Goal: Task Accomplishment & Management: Complete application form

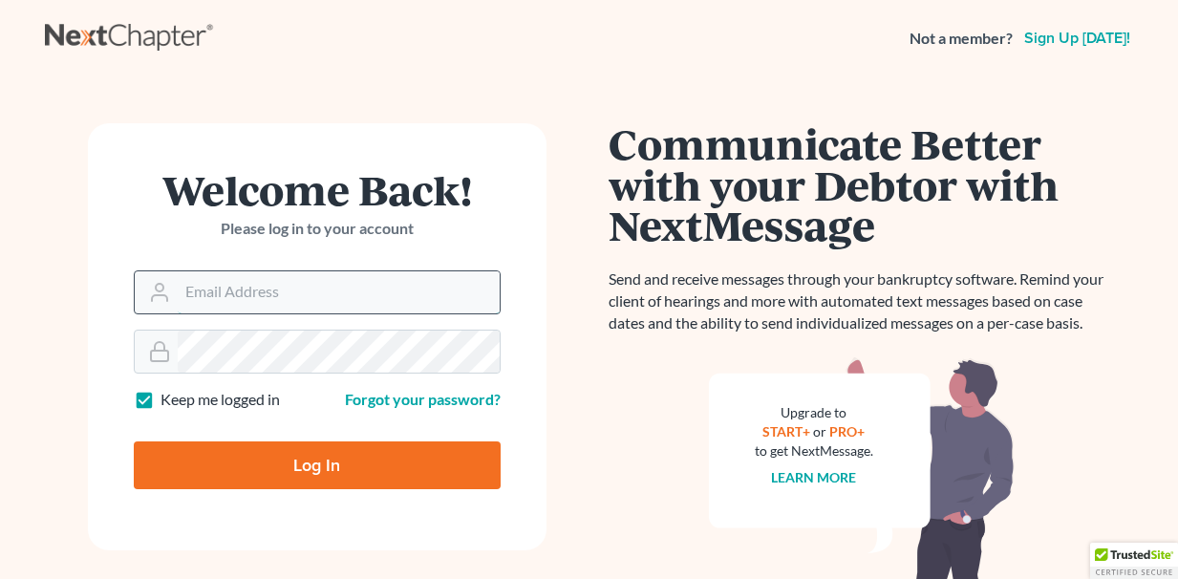
click at [216, 289] on input "Email Address" at bounding box center [339, 292] width 322 height 42
type input "[EMAIL_ADDRESS][DOMAIN_NAME]"
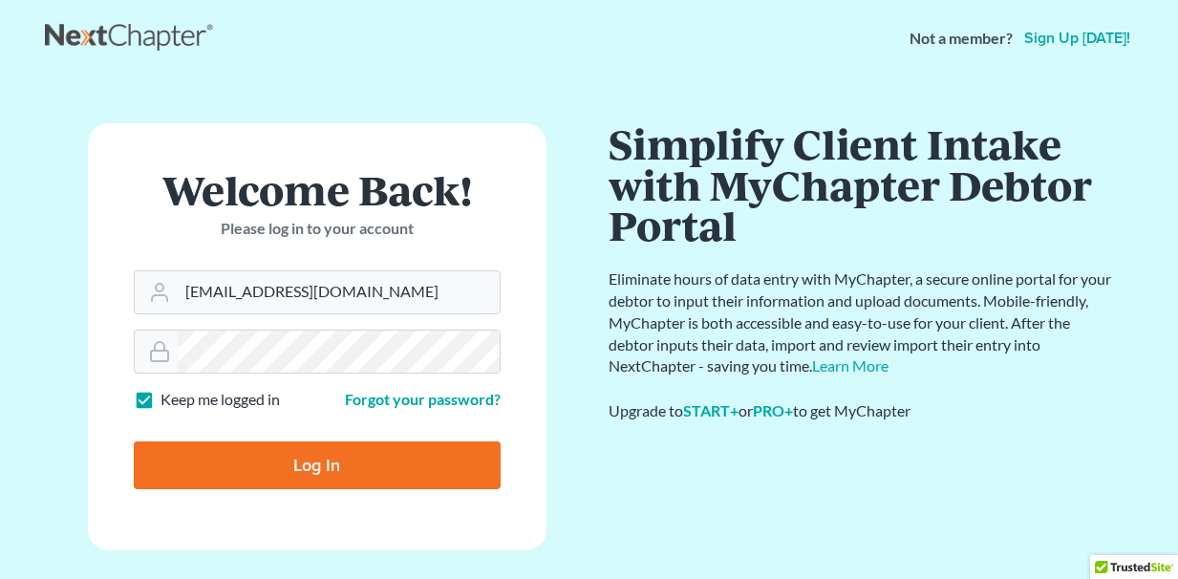
click at [349, 466] on input "Log In" at bounding box center [317, 465] width 367 height 48
type input "Thinking..."
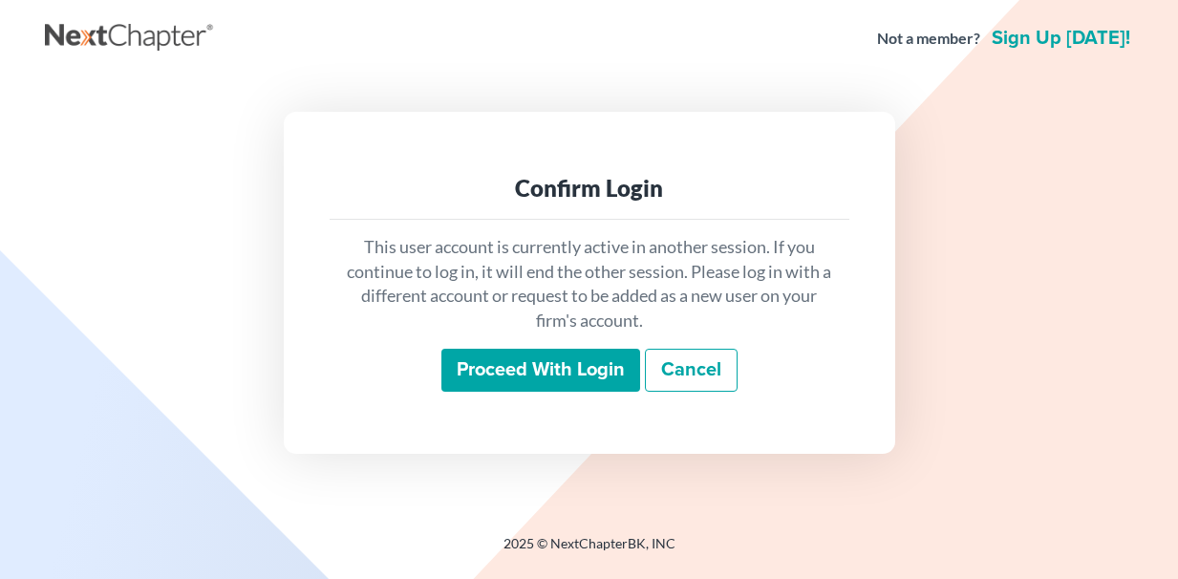
click at [535, 367] on input "Proceed with login" at bounding box center [540, 371] width 199 height 44
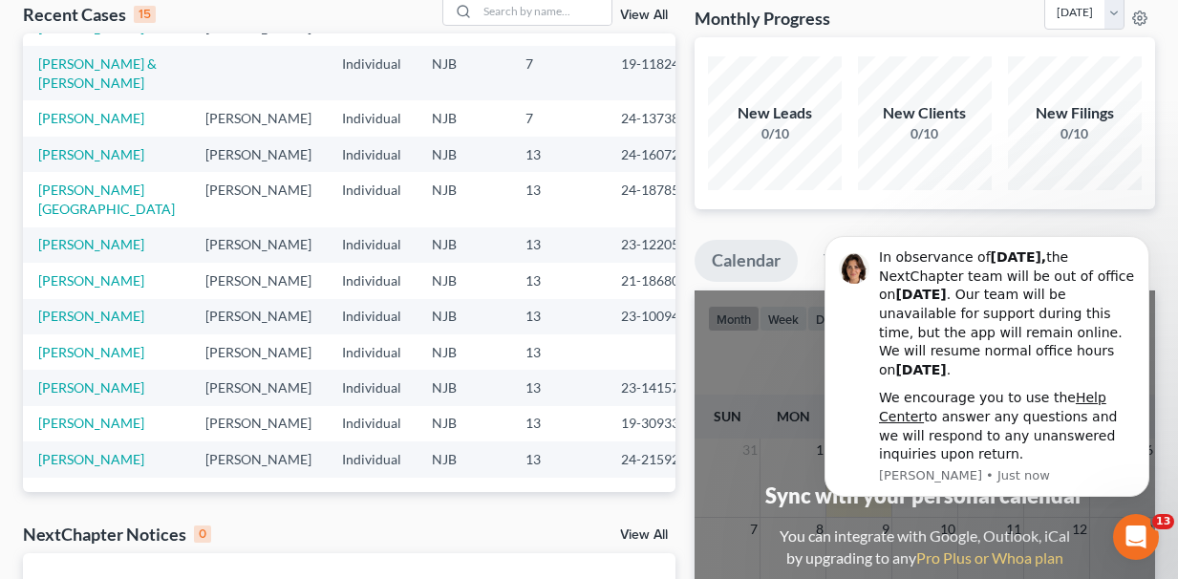
scroll to position [140, 0]
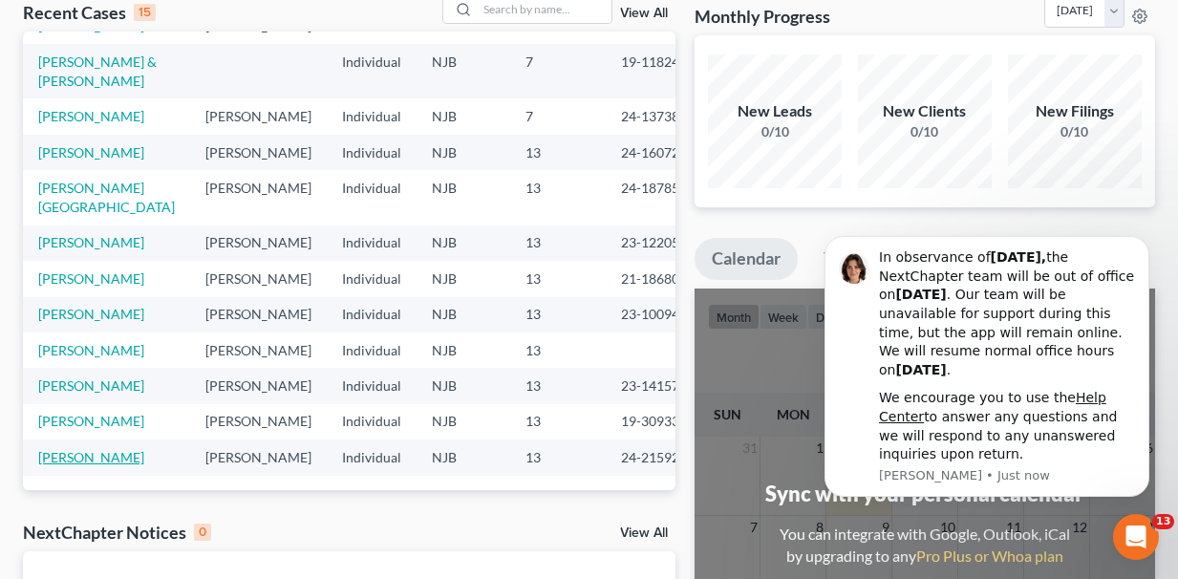
click at [74, 449] on link "Weir, Jason" at bounding box center [91, 457] width 106 height 16
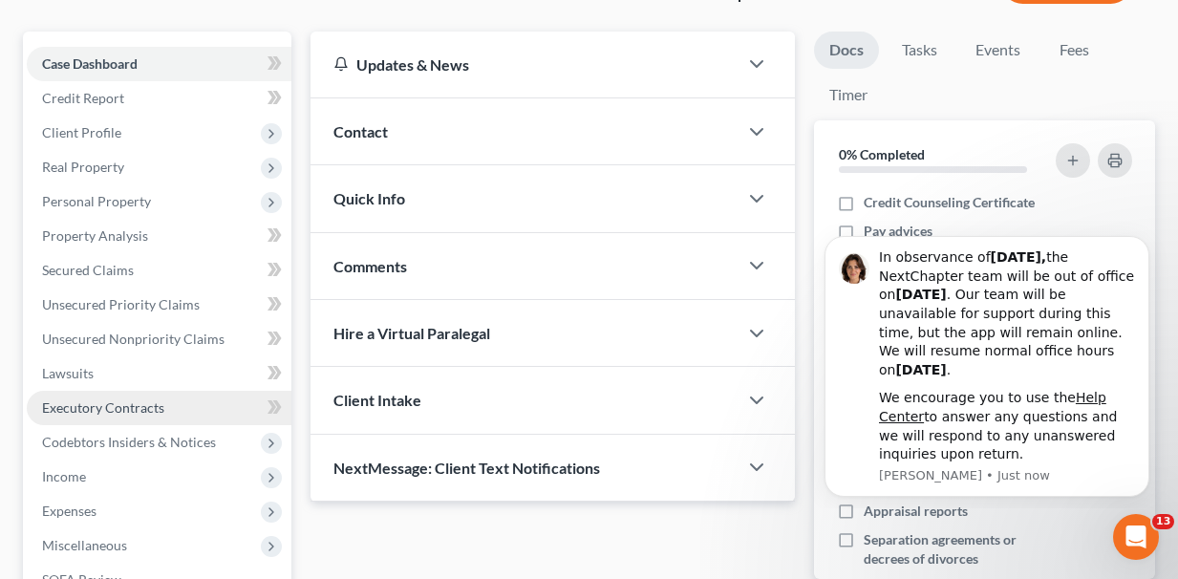
scroll to position [191, 0]
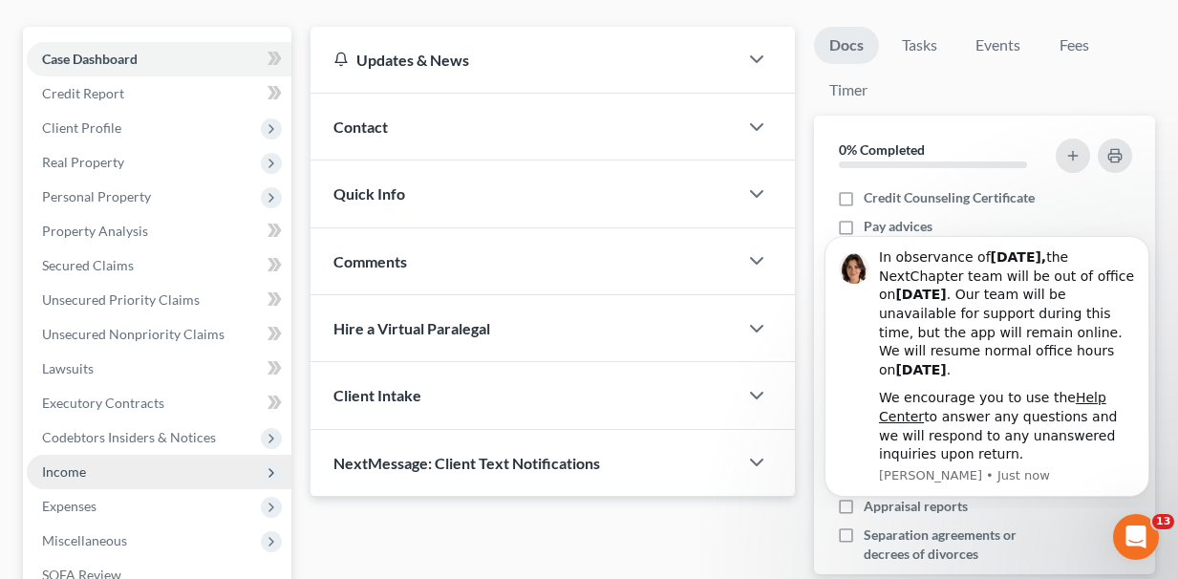
click at [83, 463] on span "Income" at bounding box center [64, 471] width 44 height 16
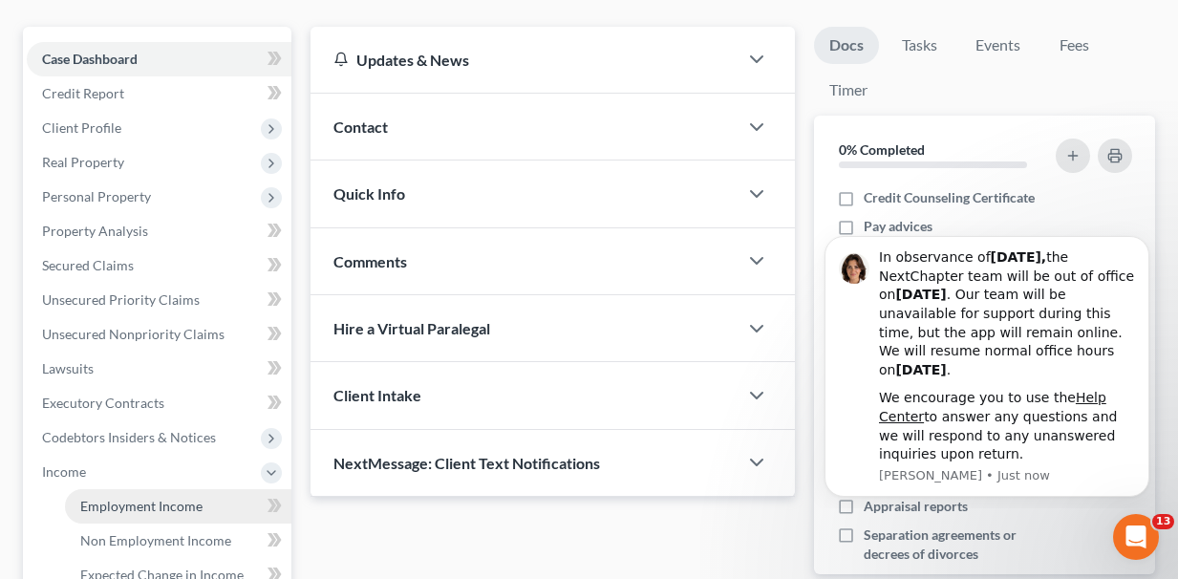
click at [104, 498] on span "Employment Income" at bounding box center [141, 506] width 122 height 16
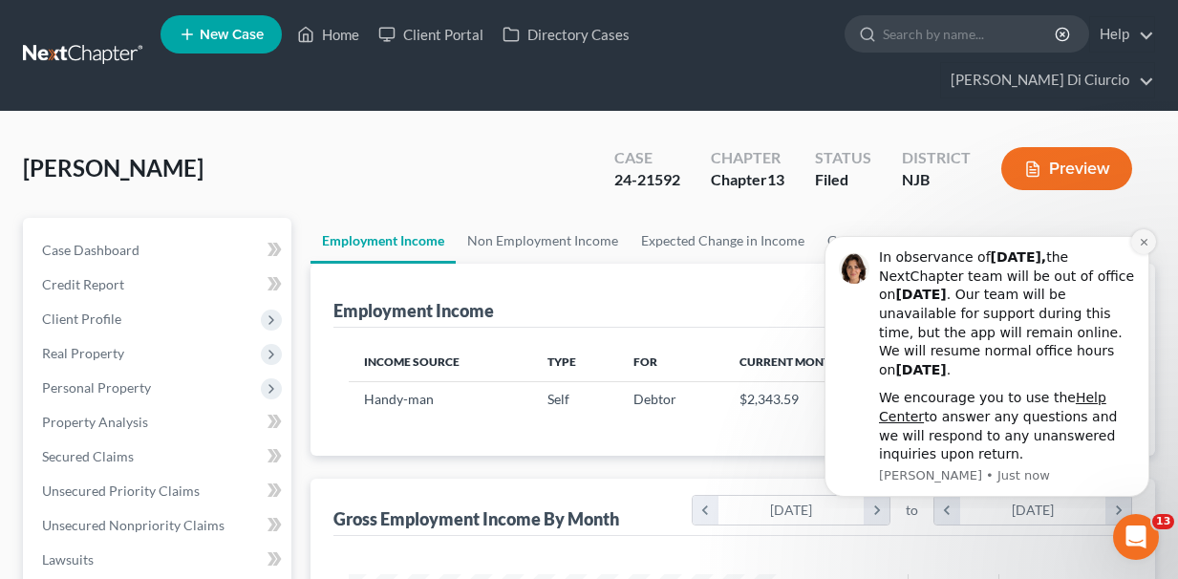
click at [1147, 246] on icon "Dismiss notification" at bounding box center [1144, 242] width 11 height 11
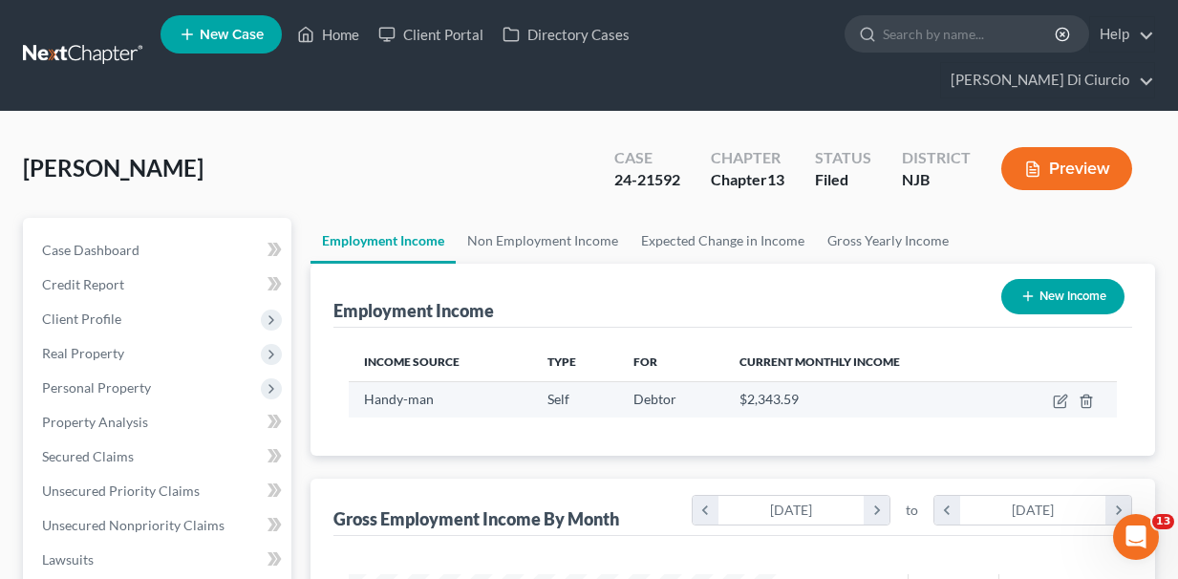
click at [760, 391] on span "$2,343.59" at bounding box center [769, 399] width 59 height 16
click at [1061, 394] on icon "button" at bounding box center [1060, 401] width 15 height 15
select select "1"
select select "33"
select select "0"
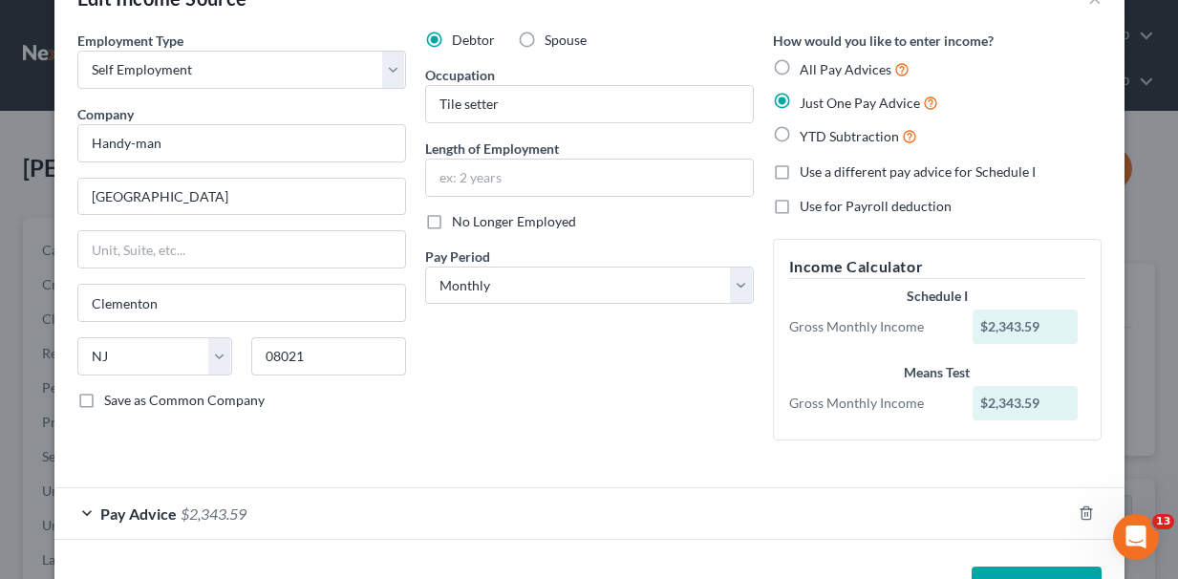
scroll to position [61, 0]
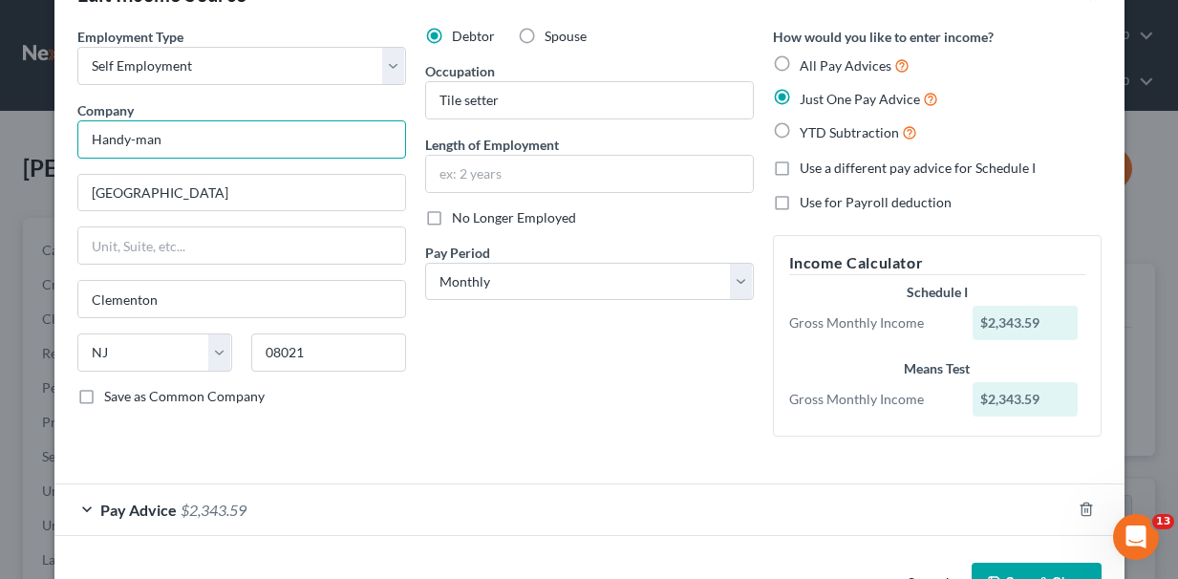
click at [188, 142] on input "Handy-man" at bounding box center [241, 139] width 329 height 38
type input "H"
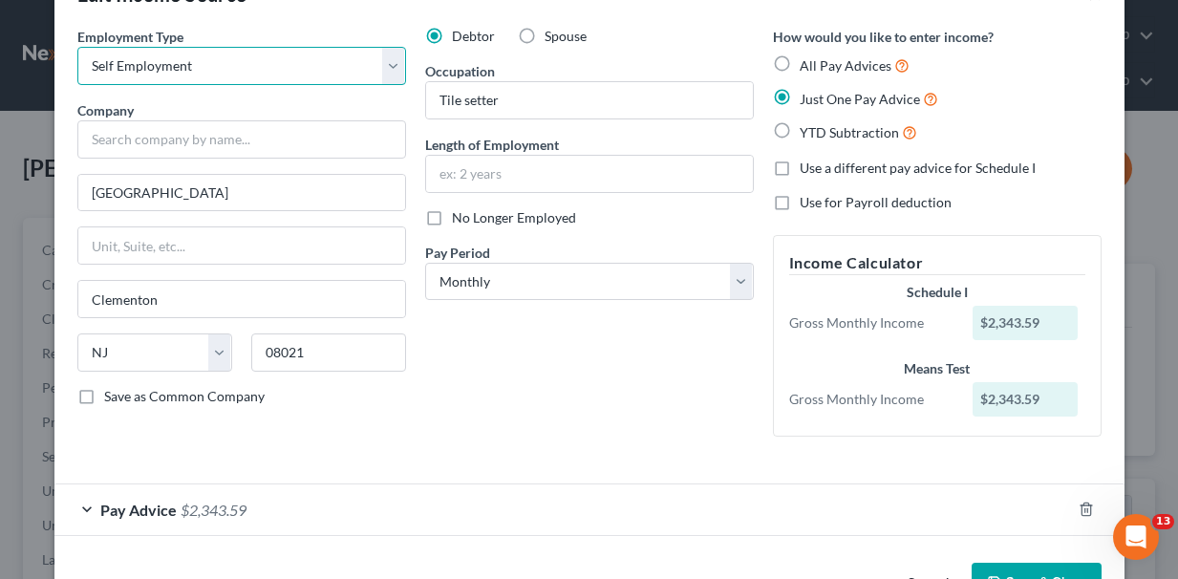
click at [200, 69] on select "Select Full or Part Time Employment Self Employment" at bounding box center [241, 66] width 329 height 38
select select "0"
click at [77, 47] on select "Select Full or Part Time Employment Self Employment" at bounding box center [241, 66] width 329 height 38
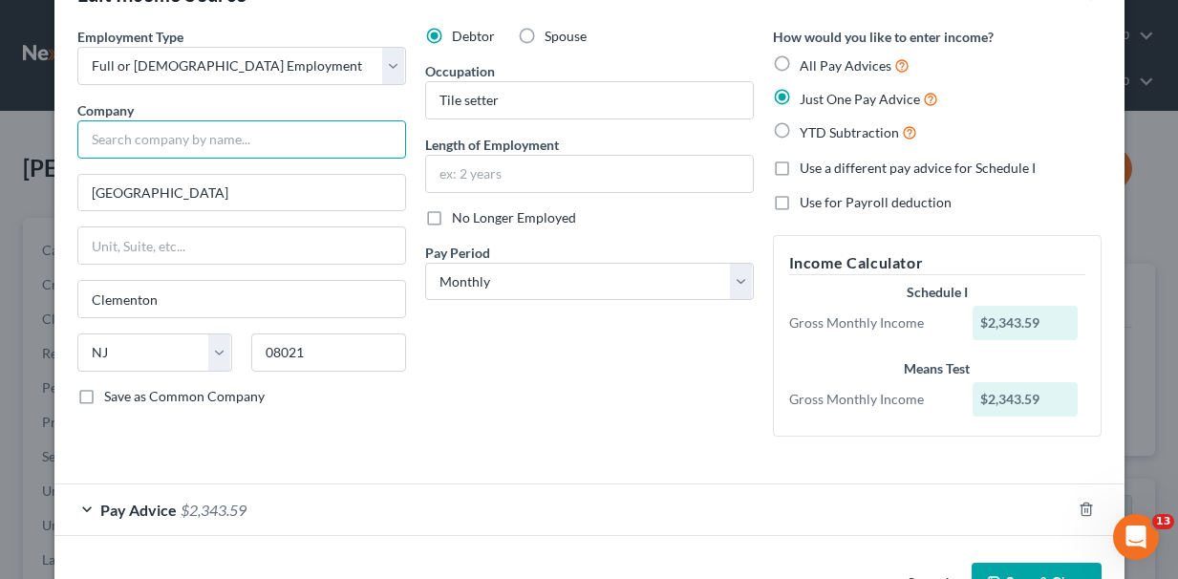
click at [132, 139] on input "text" at bounding box center [241, 139] width 329 height 38
type input "Public Partnership LLC"
click at [283, 212] on div "Employment Type * Select Full or Part Time Employment Self Employment Company *…" at bounding box center [242, 239] width 348 height 425
click at [273, 200] on input "512 Millbridge Apartment" at bounding box center [241, 193] width 327 height 36
type input "5"
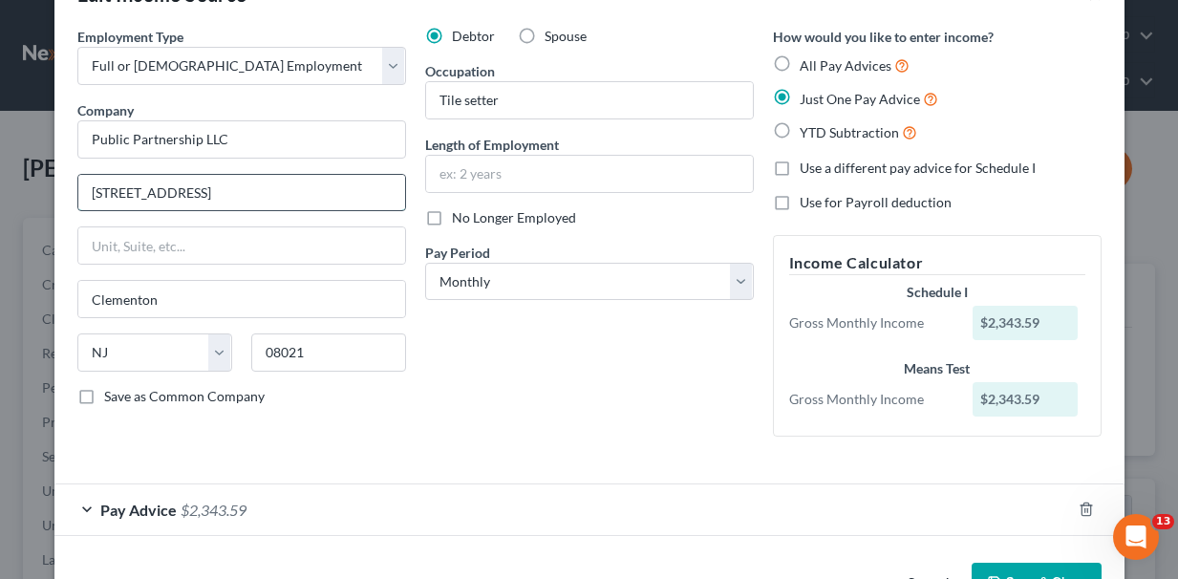
type input "8000 Avalon Blvd."
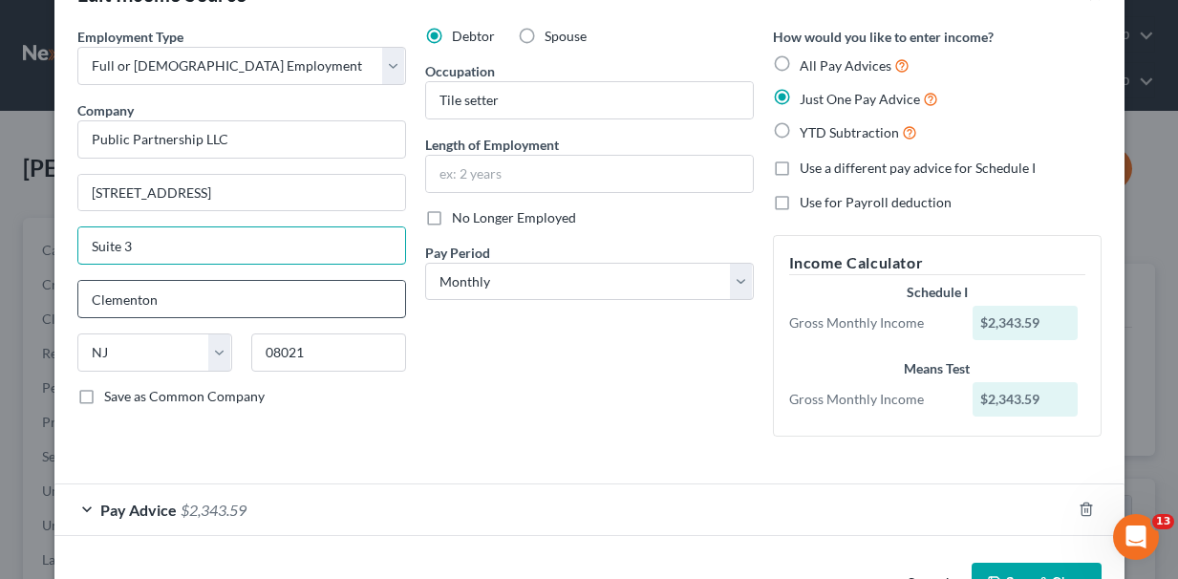
type input "Suite 3"
click at [245, 289] on input "Clementon" at bounding box center [241, 299] width 327 height 36
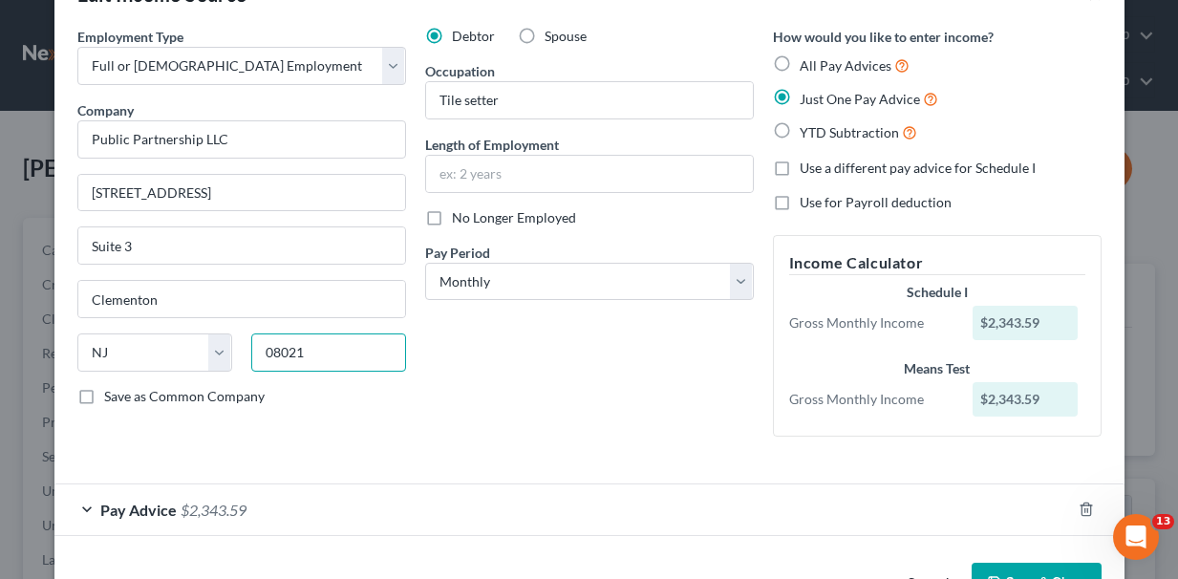
drag, startPoint x: 315, startPoint y: 354, endPoint x: 240, endPoint y: 354, distance: 75.5
click at [240, 354] on div "State AL AK AR AZ CA CO CT DE DC FL GA GU HI ID IL IN IA KS KY LA ME MD MA MI M…" at bounding box center [242, 360] width 348 height 54
type input "30009"
type input "Alpharetta"
select select "10"
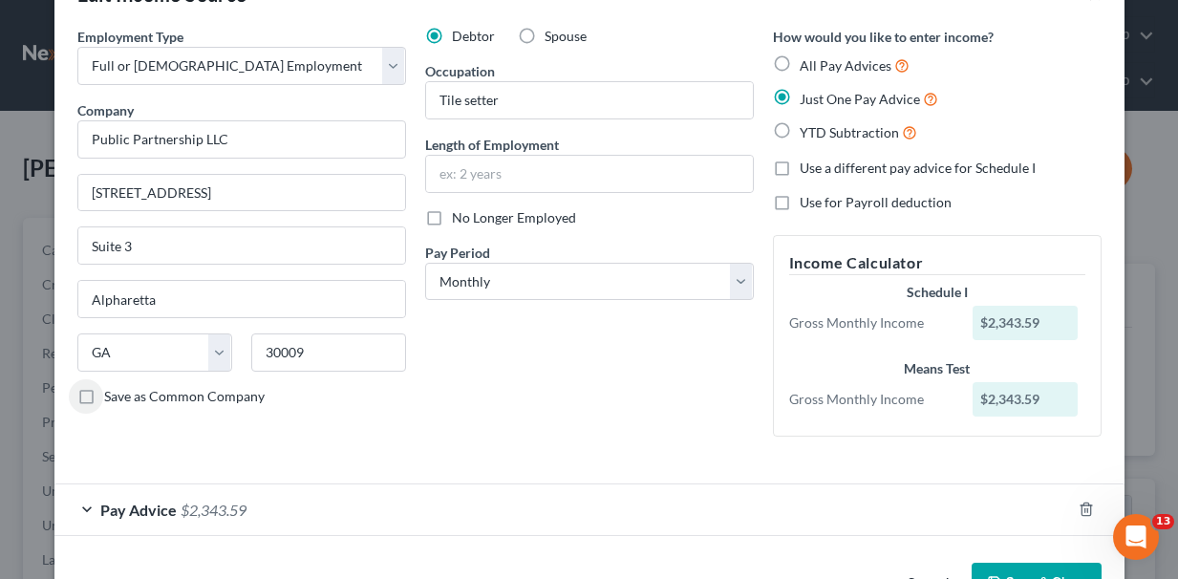
click at [141, 510] on span "Pay Advice" at bounding box center [138, 510] width 76 height 18
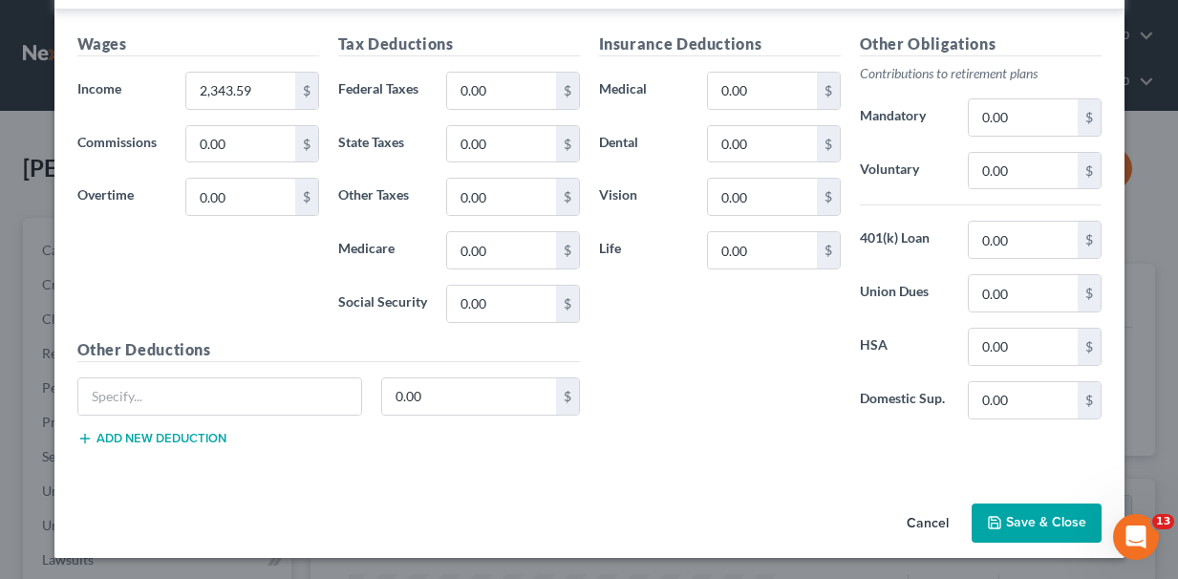
scroll to position [590, 0]
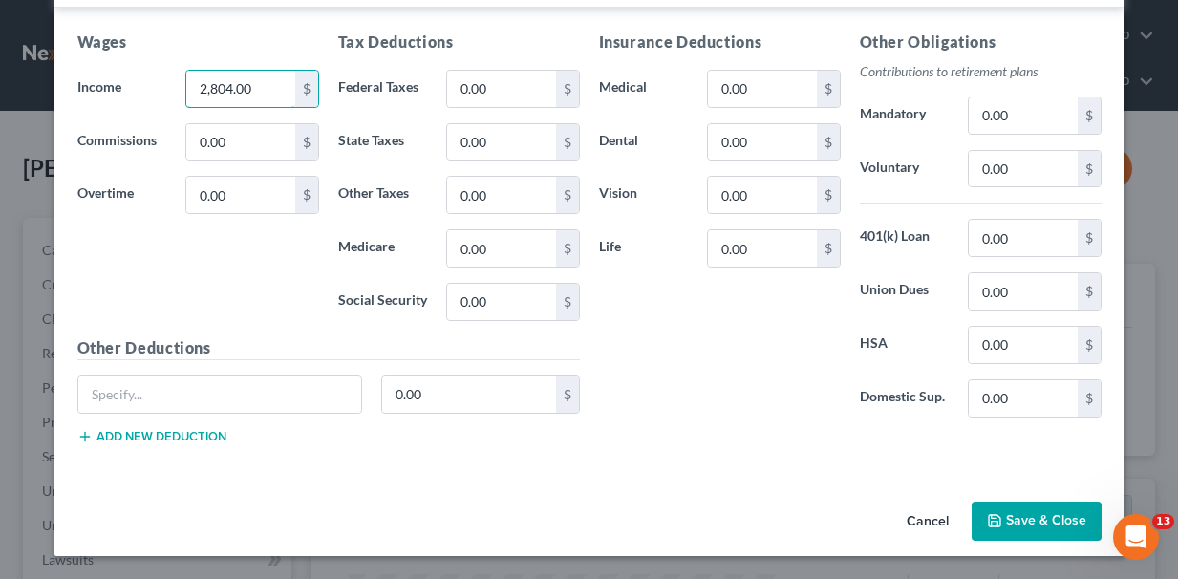
type input "2,804.00"
type input "15.00"
type input "20.33"
type input "86.95"
click at [983, 405] on input "0.00" at bounding box center [1023, 398] width 108 height 36
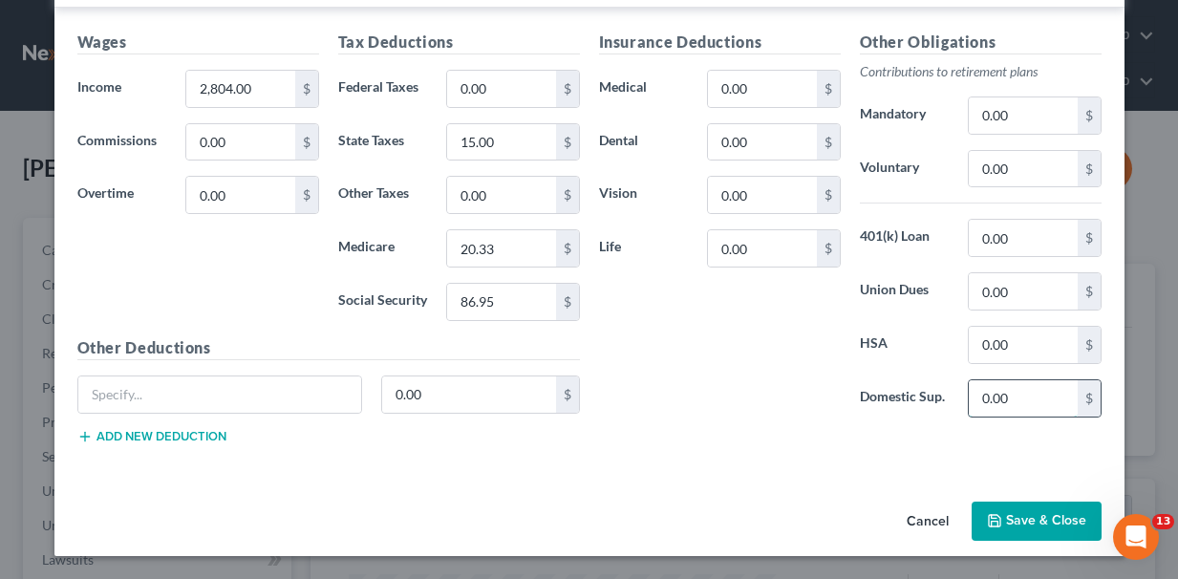
click at [983, 405] on input "0.00" at bounding box center [1023, 398] width 108 height 36
click at [1006, 400] on input "240.00" at bounding box center [1023, 398] width 108 height 36
type input "24.00"
click at [475, 143] on input "15.00" at bounding box center [501, 142] width 108 height 36
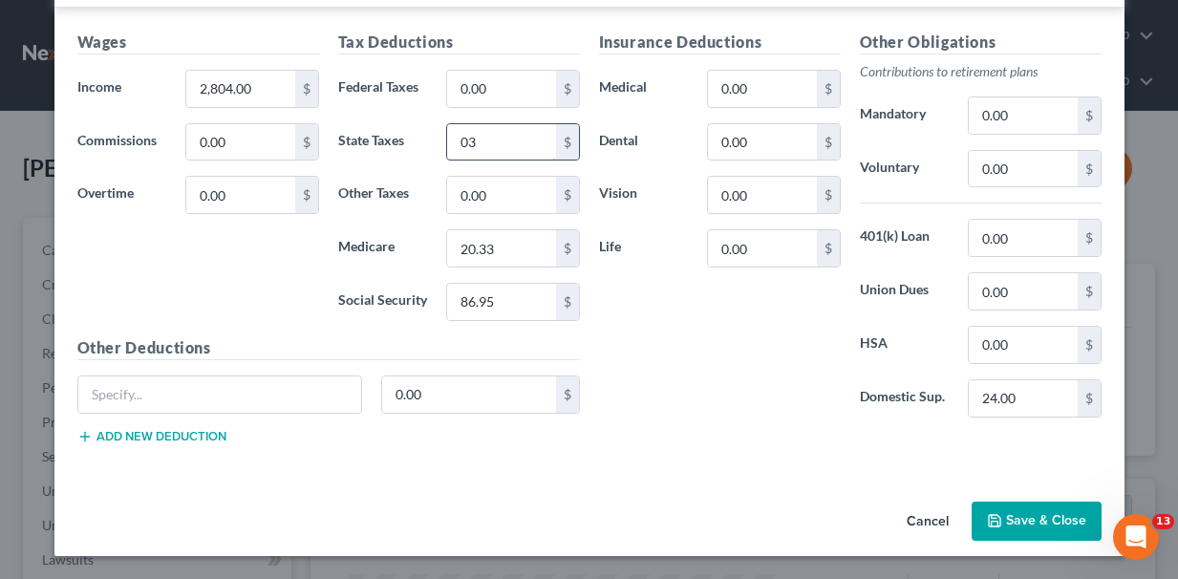
type input "0"
type input "30.00"
type input "40.66"
type input "172.00"
click at [997, 400] on input "24.00" at bounding box center [1023, 398] width 108 height 36
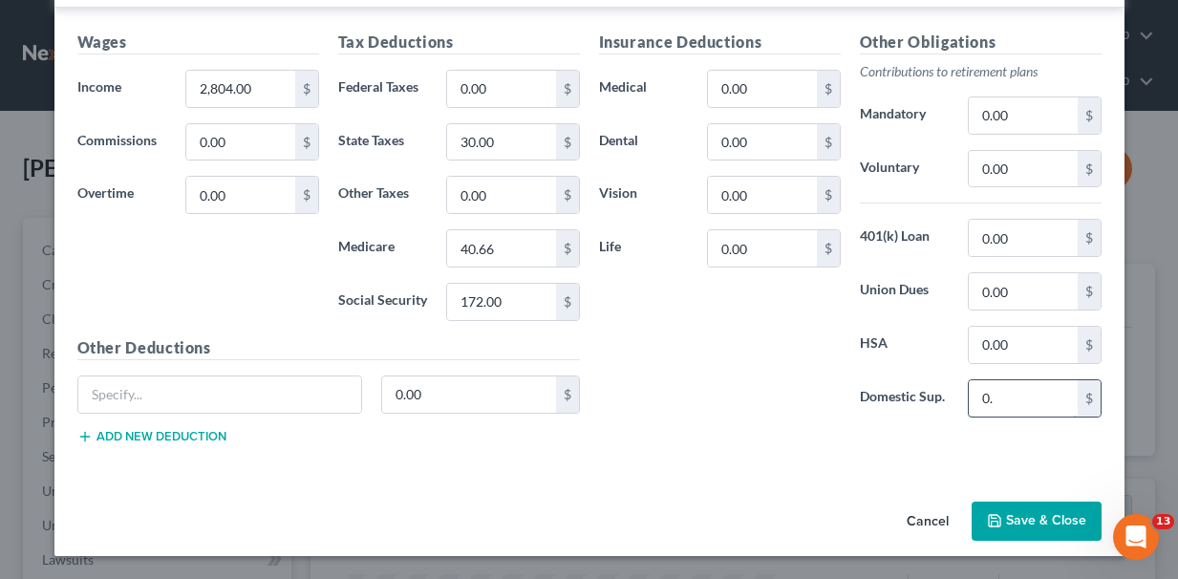
type input "0"
type input "48.00"
click at [464, 197] on input "0.00" at bounding box center [501, 195] width 108 height 36
type input "36.00"
click at [1006, 520] on button "Save & Close" at bounding box center [1037, 522] width 130 height 40
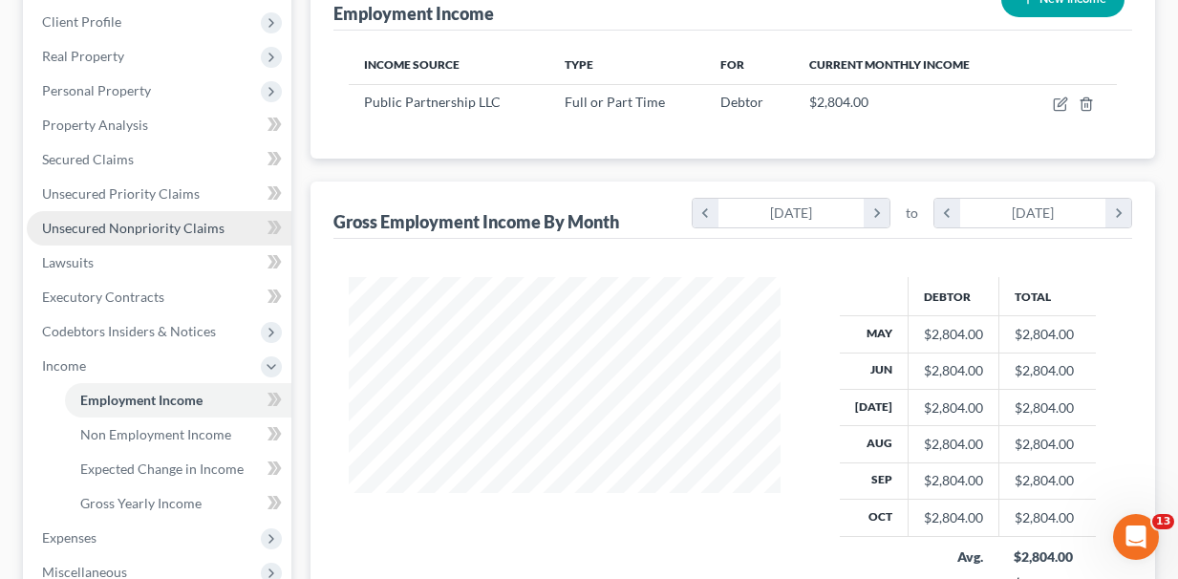
scroll to position [311, 0]
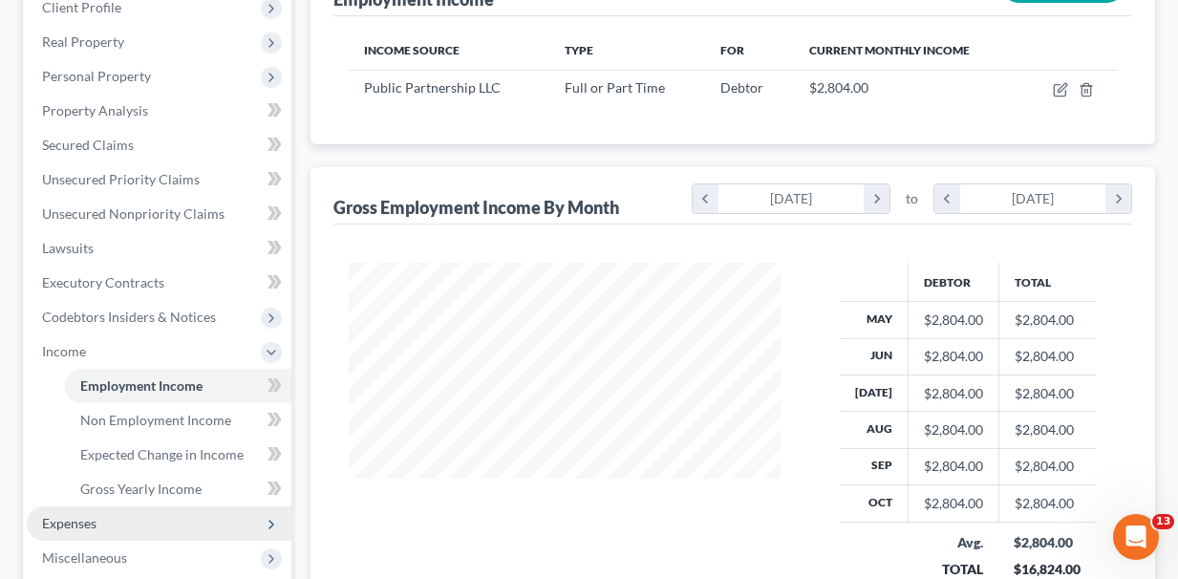
click at [83, 515] on span "Expenses" at bounding box center [69, 523] width 54 height 16
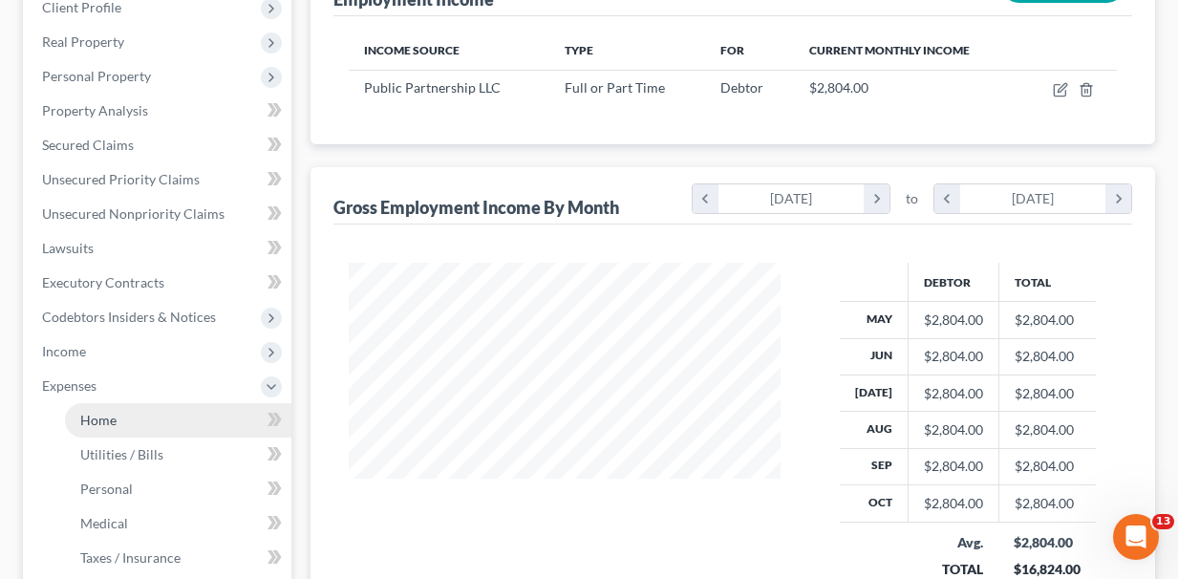
click at [118, 403] on link "Home" at bounding box center [178, 420] width 226 height 34
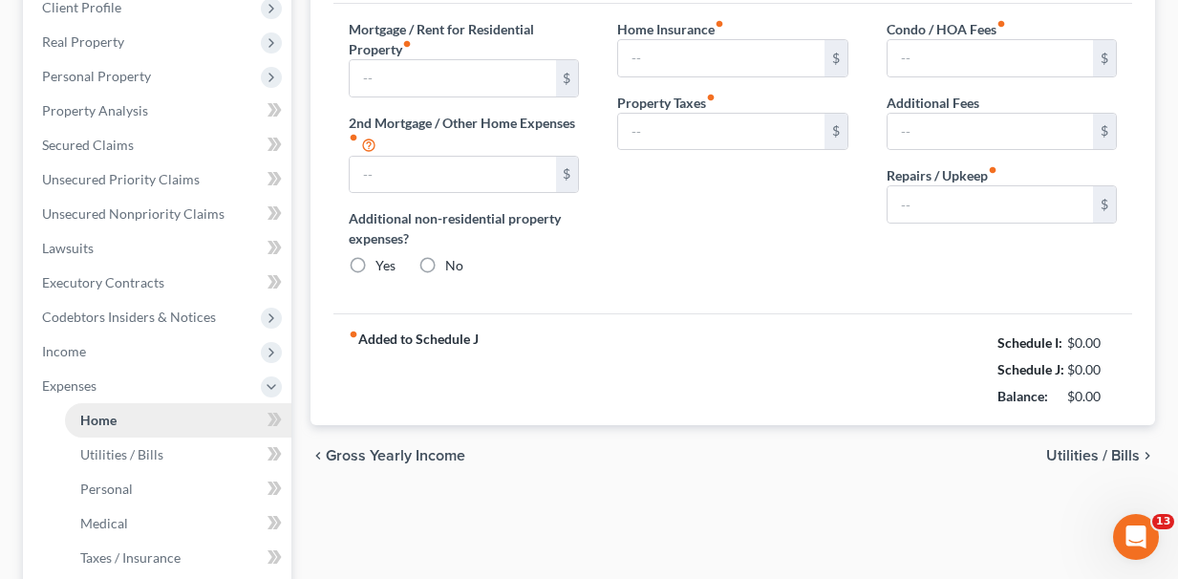
type input "750.00"
type input "0.00"
radio input "true"
type input "0.00"
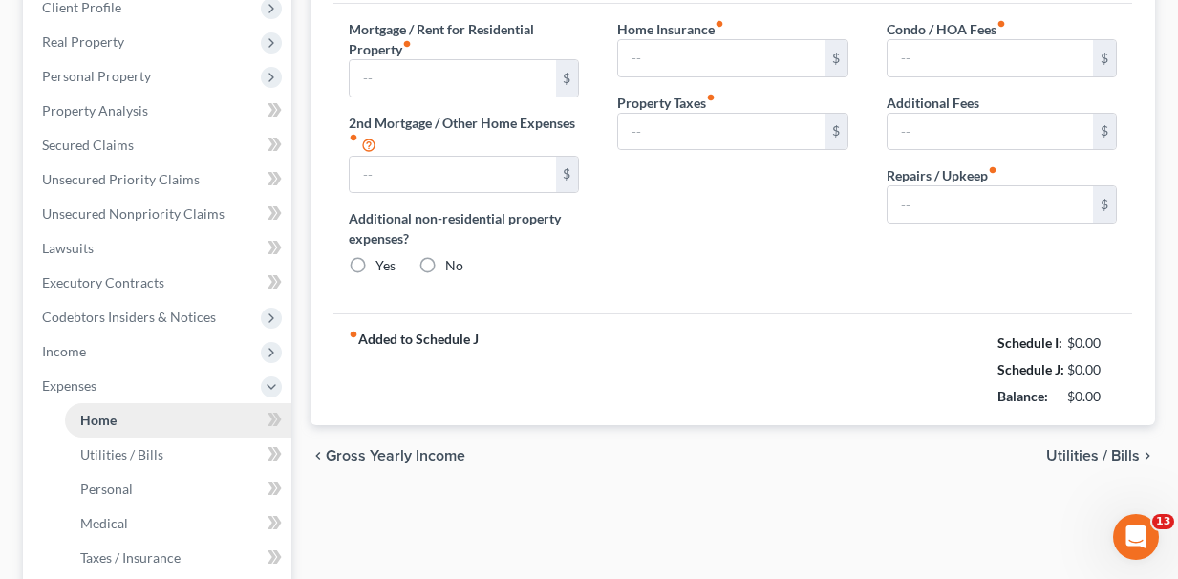
type input "0.00"
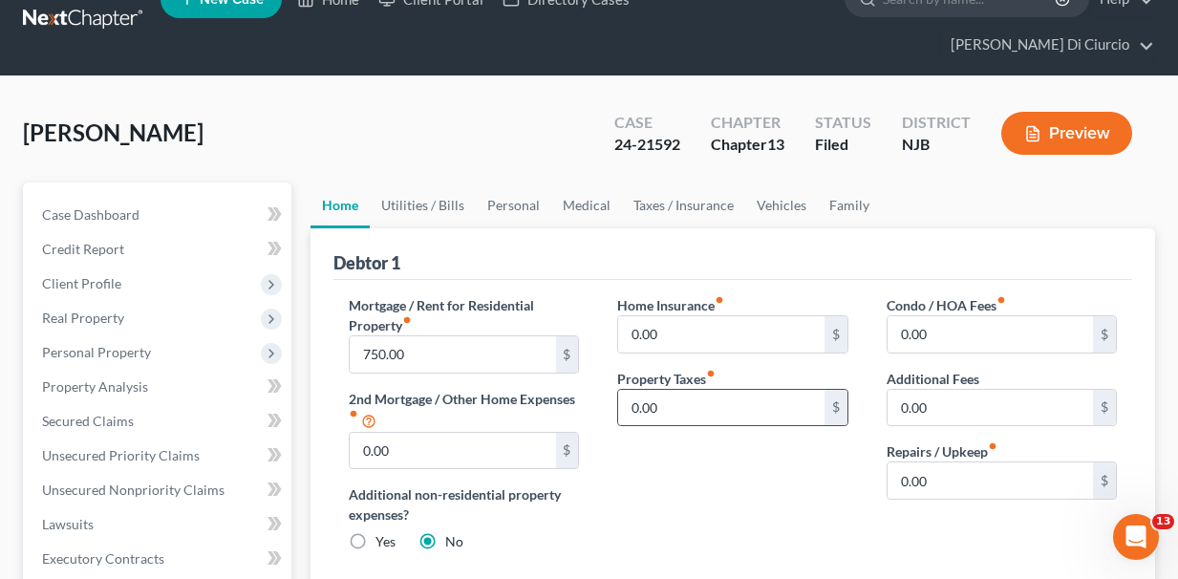
scroll to position [16, 0]
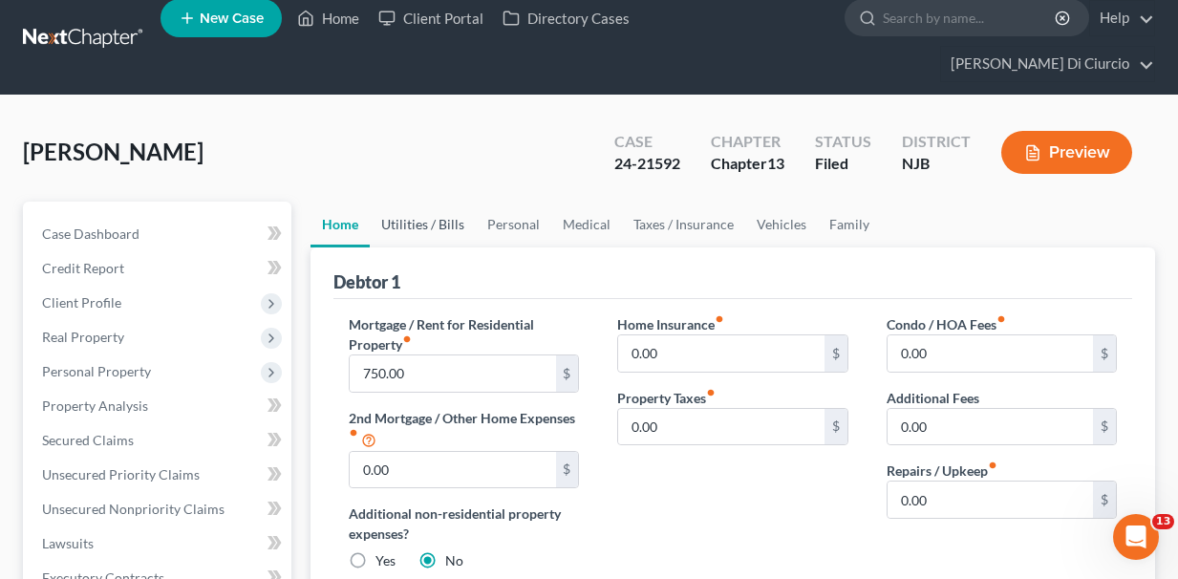
click at [425, 202] on link "Utilities / Bills" at bounding box center [423, 225] width 106 height 46
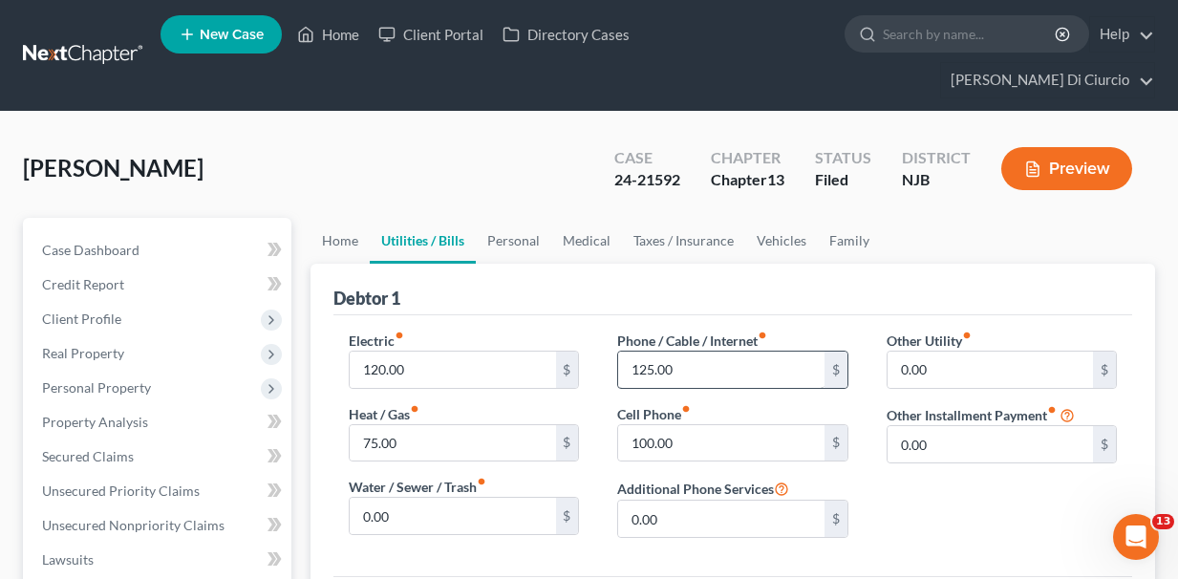
scroll to position [13, 0]
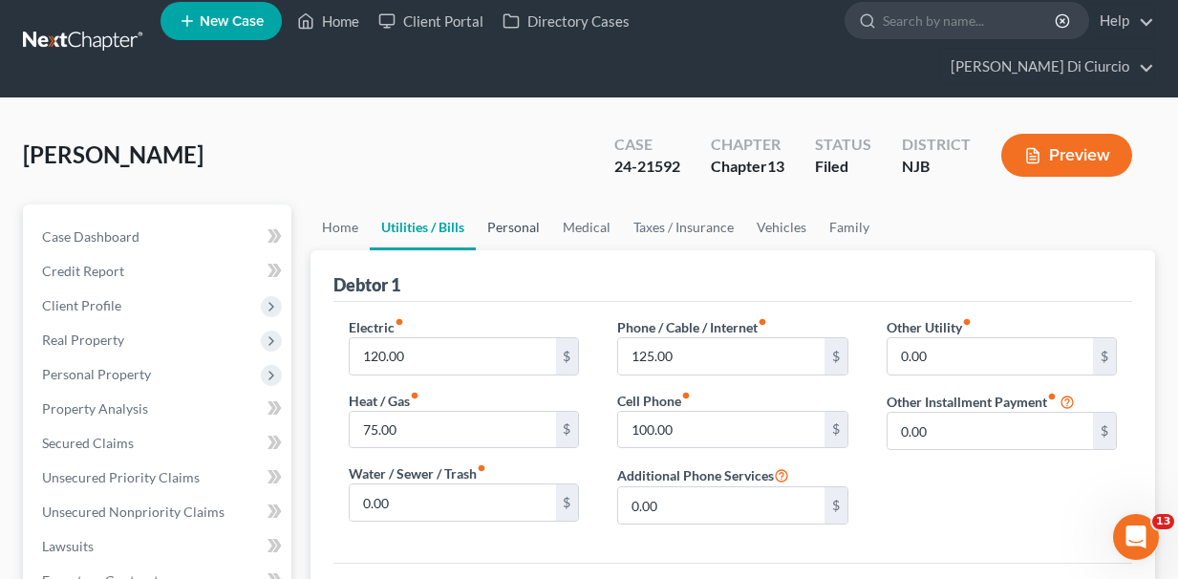
click at [519, 204] on link "Personal" at bounding box center [513, 227] width 75 height 46
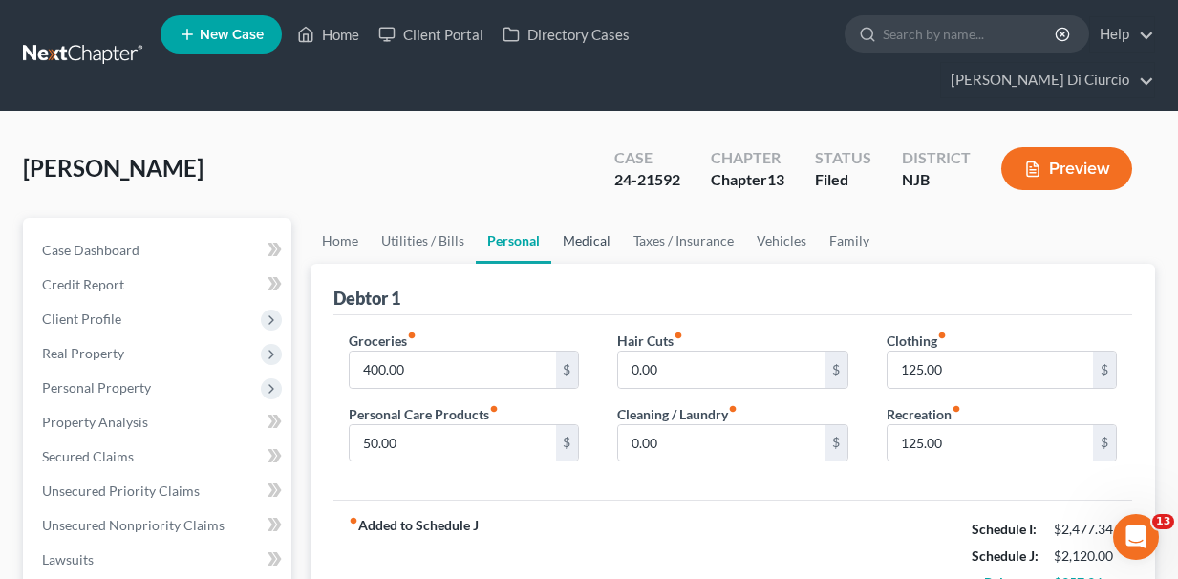
click at [579, 218] on link "Medical" at bounding box center [586, 241] width 71 height 46
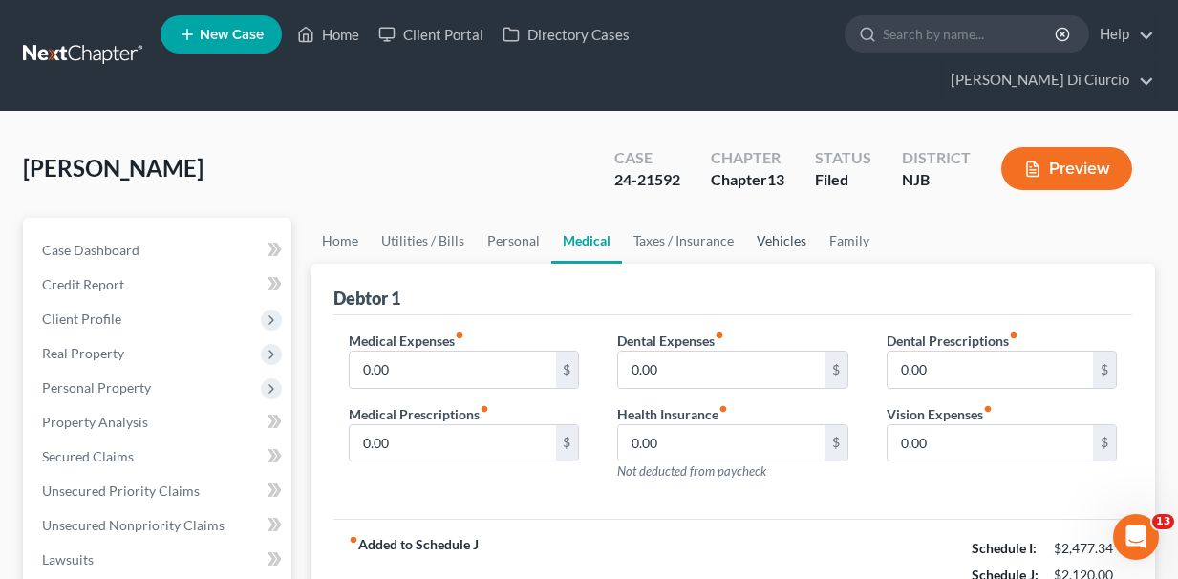
click at [782, 218] on link "Vehicles" at bounding box center [781, 241] width 73 height 46
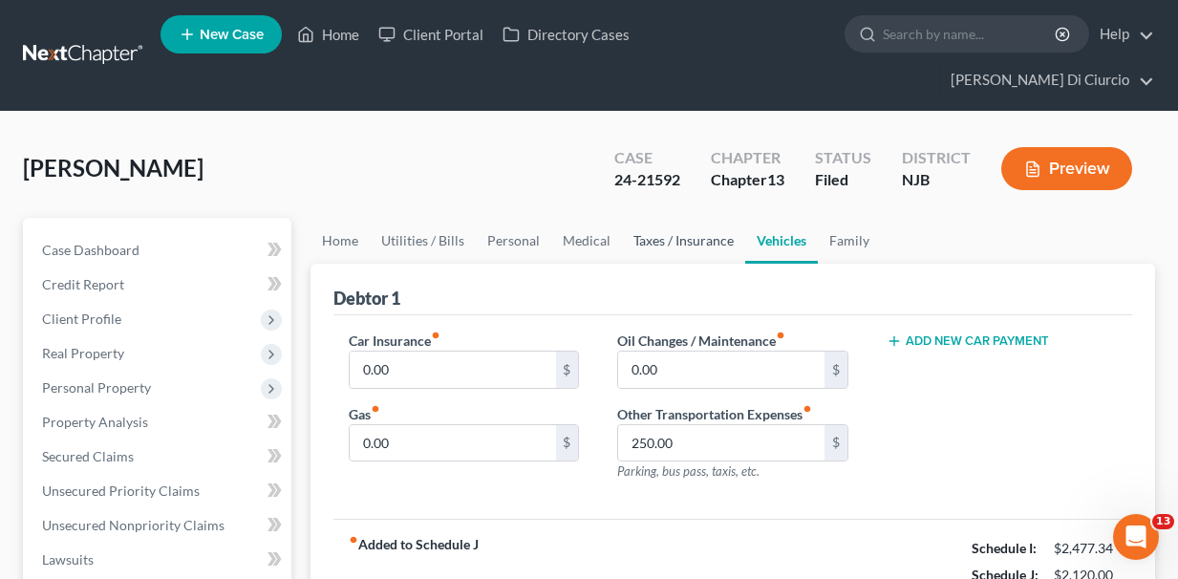
click at [691, 218] on link "Taxes / Insurance" at bounding box center [683, 241] width 123 height 46
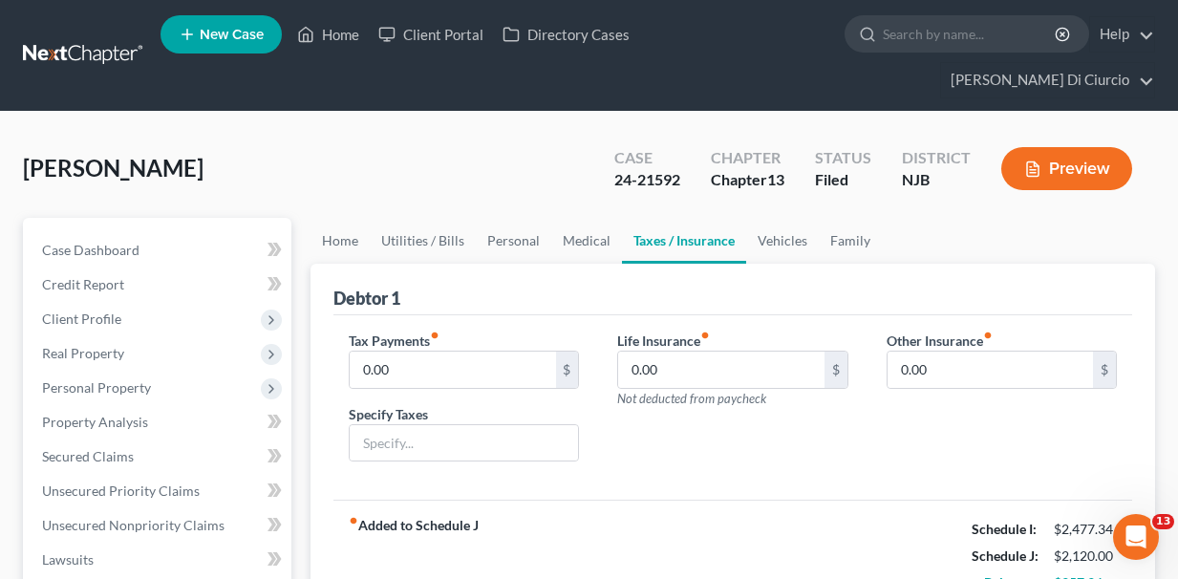
click at [688, 218] on link "Taxes / Insurance" at bounding box center [684, 241] width 124 height 46
click at [580, 218] on link "Medical" at bounding box center [586, 241] width 71 height 46
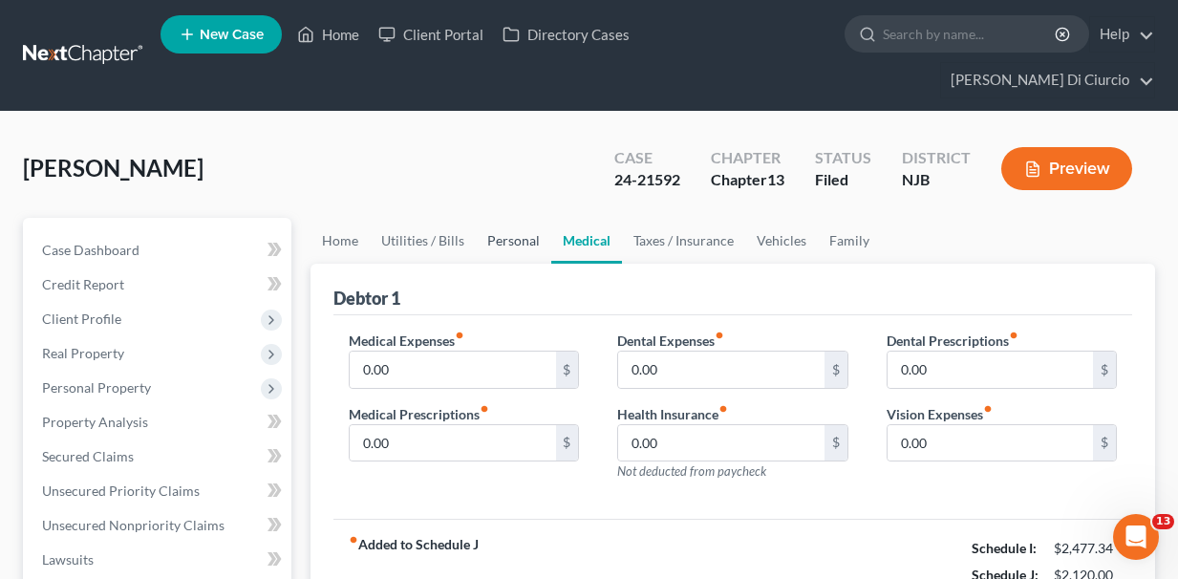
click at [503, 218] on link "Personal" at bounding box center [513, 241] width 75 height 46
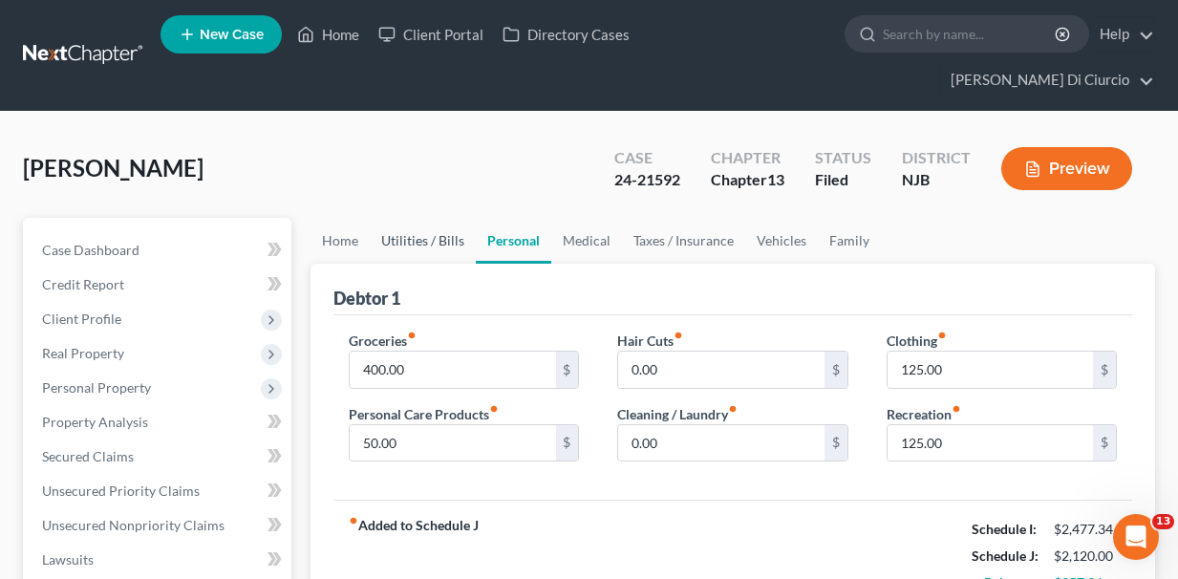
click at [435, 222] on link "Utilities / Bills" at bounding box center [423, 241] width 106 height 46
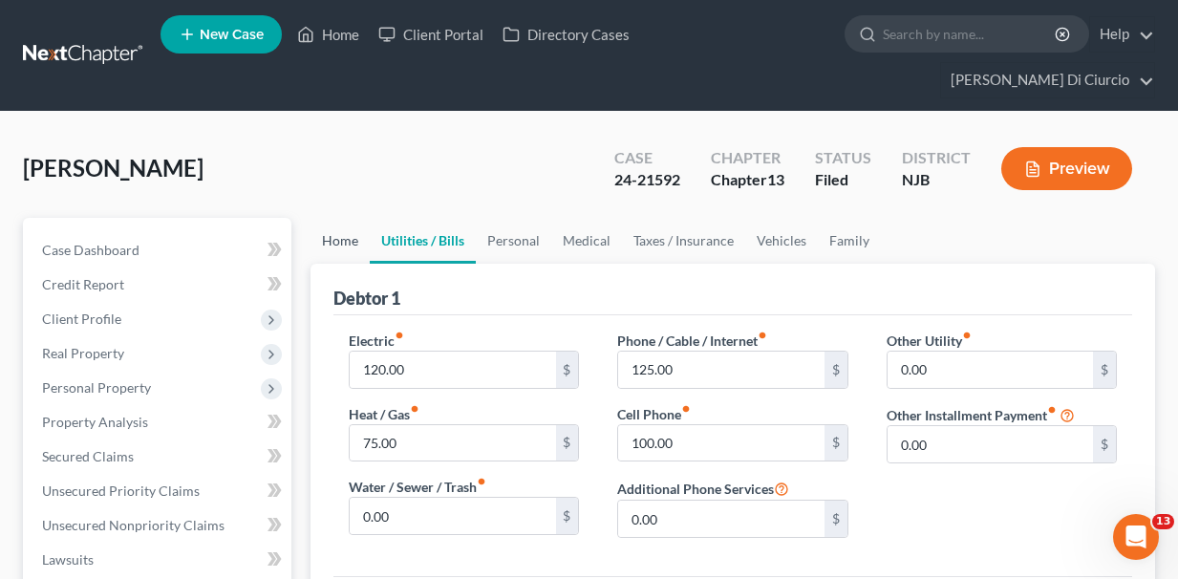
click at [337, 218] on link "Home" at bounding box center [340, 241] width 59 height 46
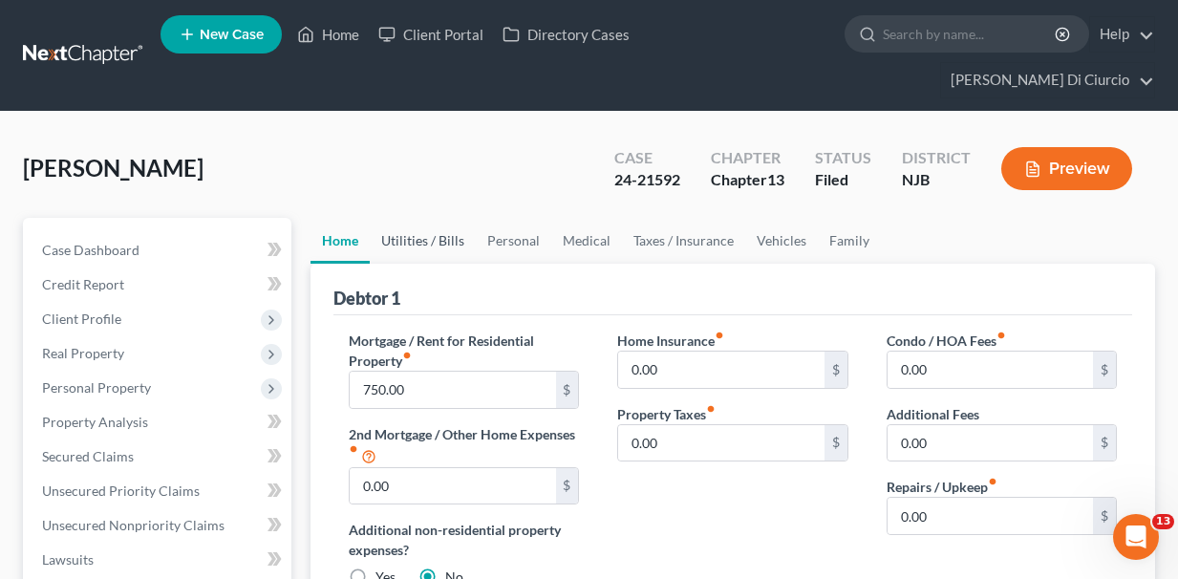
click at [428, 218] on link "Utilities / Bills" at bounding box center [423, 241] width 106 height 46
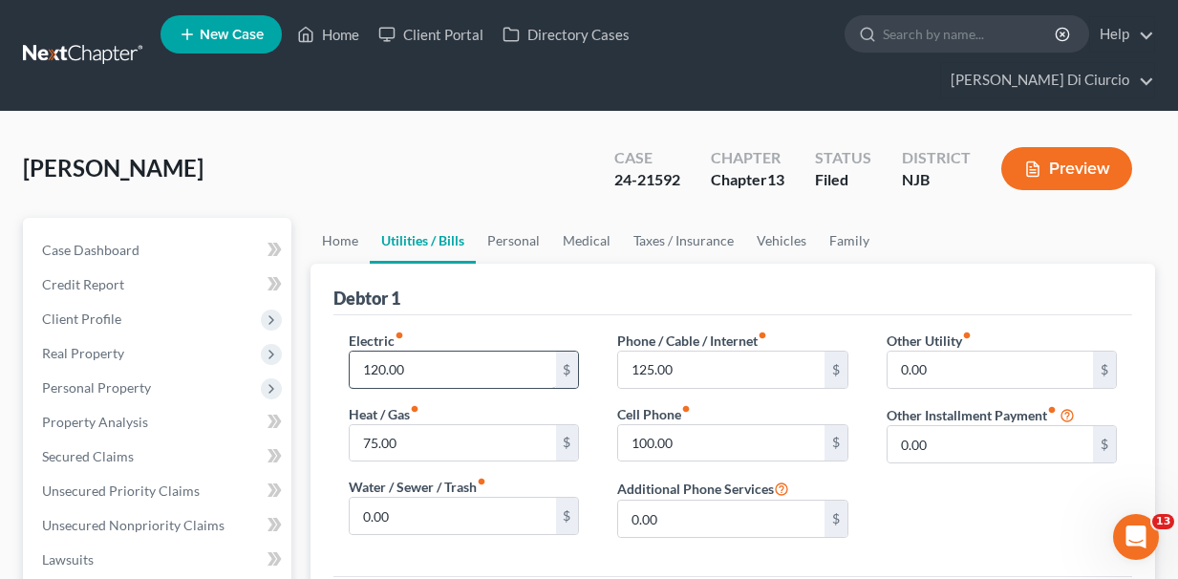
click at [379, 352] on input "120.00" at bounding box center [452, 370] width 205 height 36
type input "200.00"
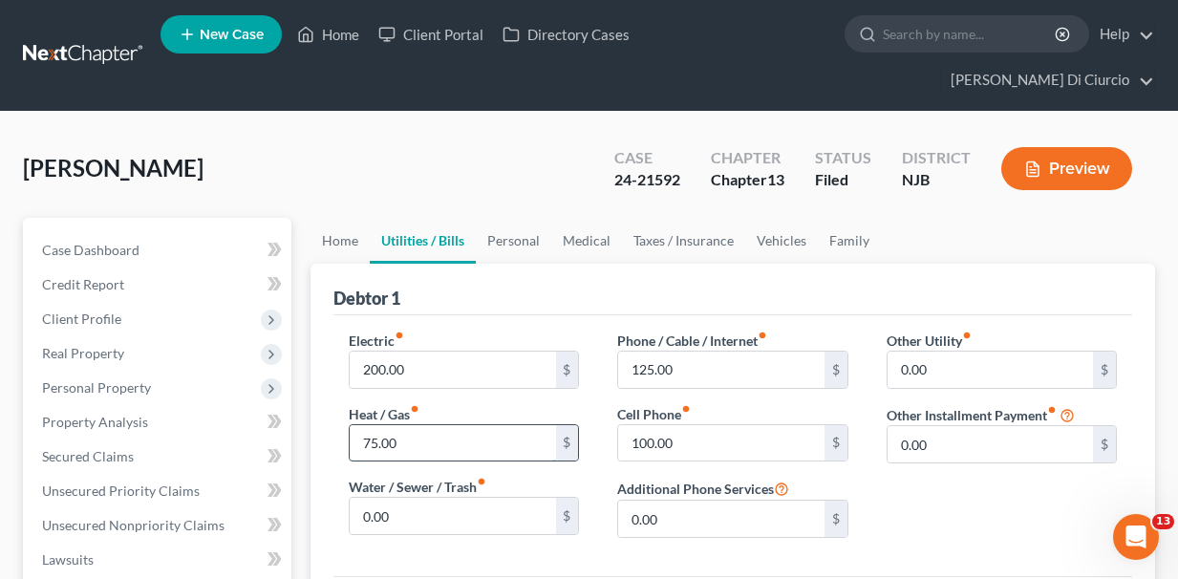
click at [485, 425] on input "75.00" at bounding box center [452, 443] width 205 height 36
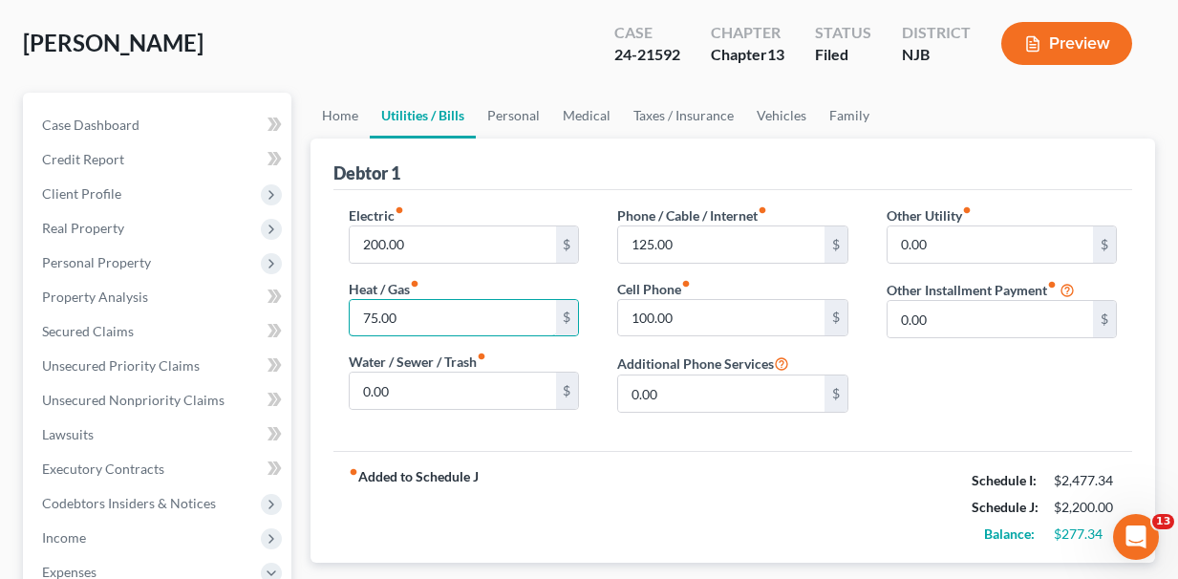
scroll to position [124, 0]
click at [377, 301] on input "75.00" at bounding box center [452, 319] width 205 height 36
click at [512, 94] on link "Personal" at bounding box center [513, 117] width 75 height 46
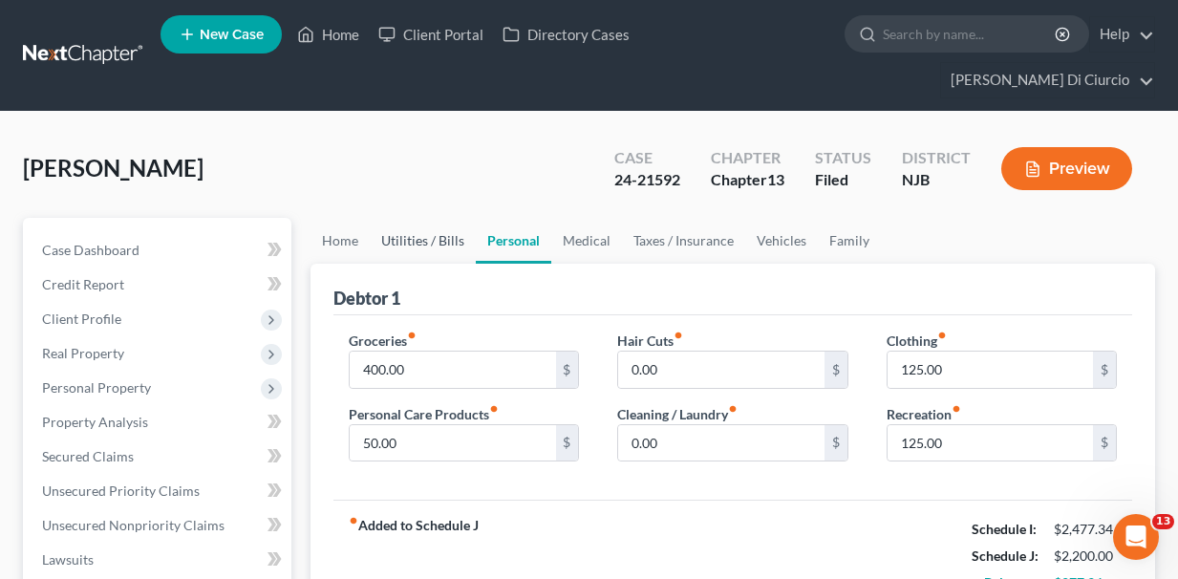
click at [412, 218] on link "Utilities / Bills" at bounding box center [423, 241] width 106 height 46
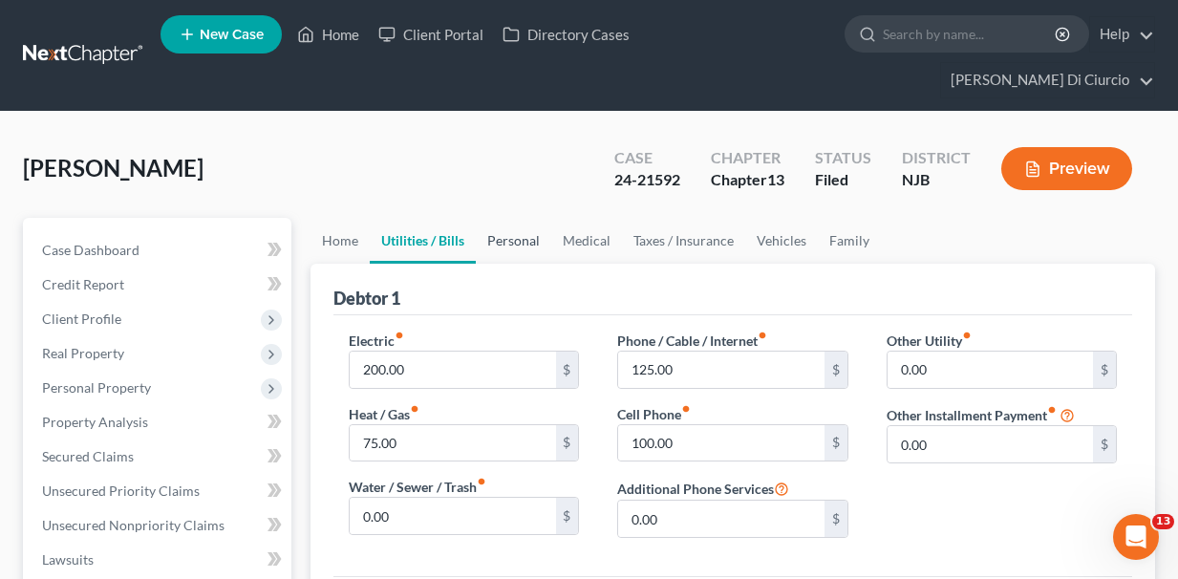
click at [525, 218] on link "Personal" at bounding box center [513, 241] width 75 height 46
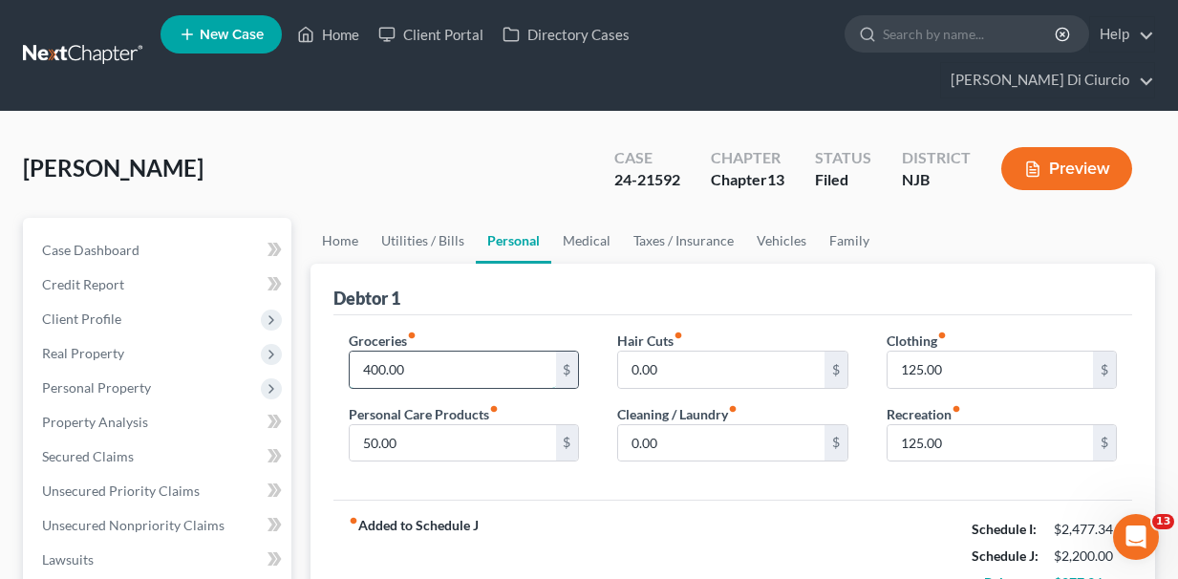
click at [378, 352] on input "400.00" at bounding box center [452, 370] width 205 height 36
type input "450.00"
click at [449, 443] on div "Groceries fiber_manual_record 450.00 $ Personal Care Products fiber_manual_reco…" at bounding box center [732, 407] width 799 height 185
click at [583, 218] on link "Medical" at bounding box center [586, 241] width 71 height 46
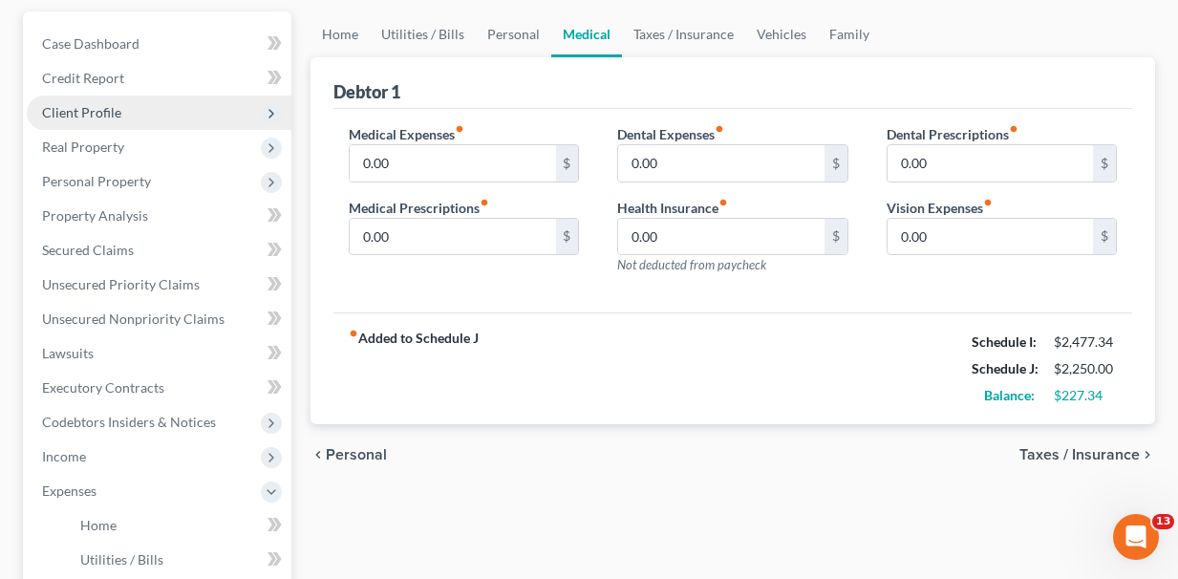
scroll to position [213, 0]
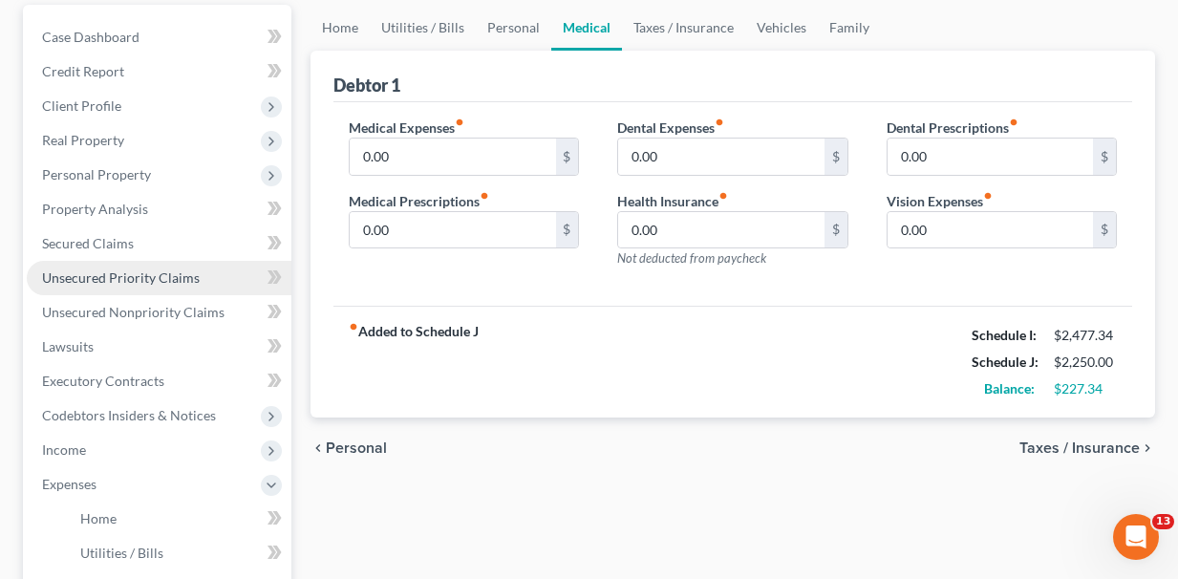
click at [133, 269] on span "Unsecured Priority Claims" at bounding box center [121, 277] width 158 height 16
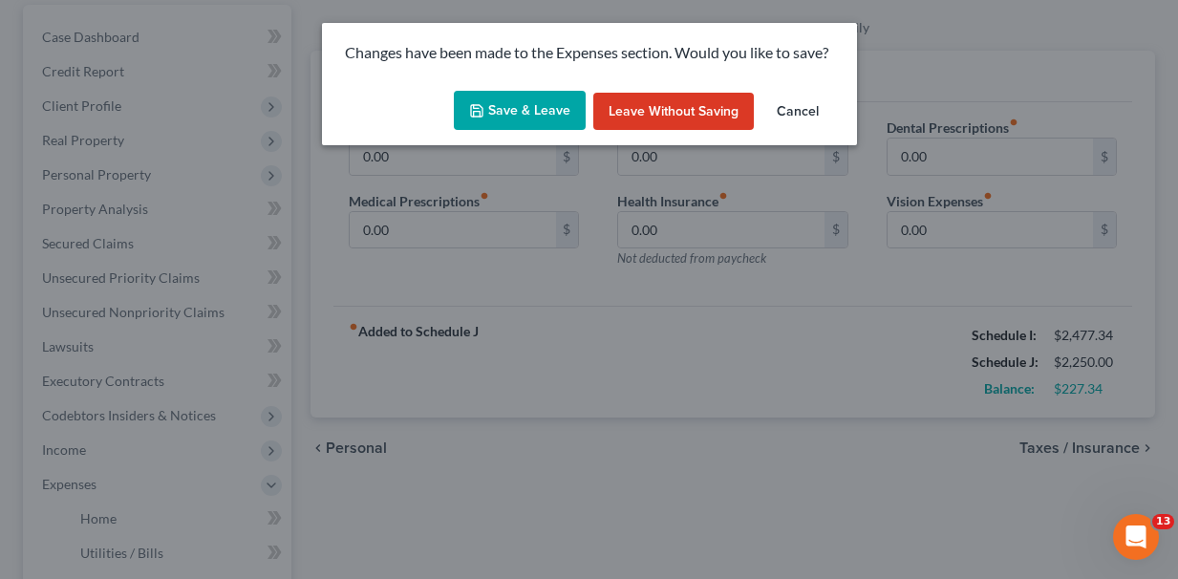
click at [529, 105] on button "Save & Leave" at bounding box center [520, 111] width 132 height 40
